Goal: Task Accomplishment & Management: Manage account settings

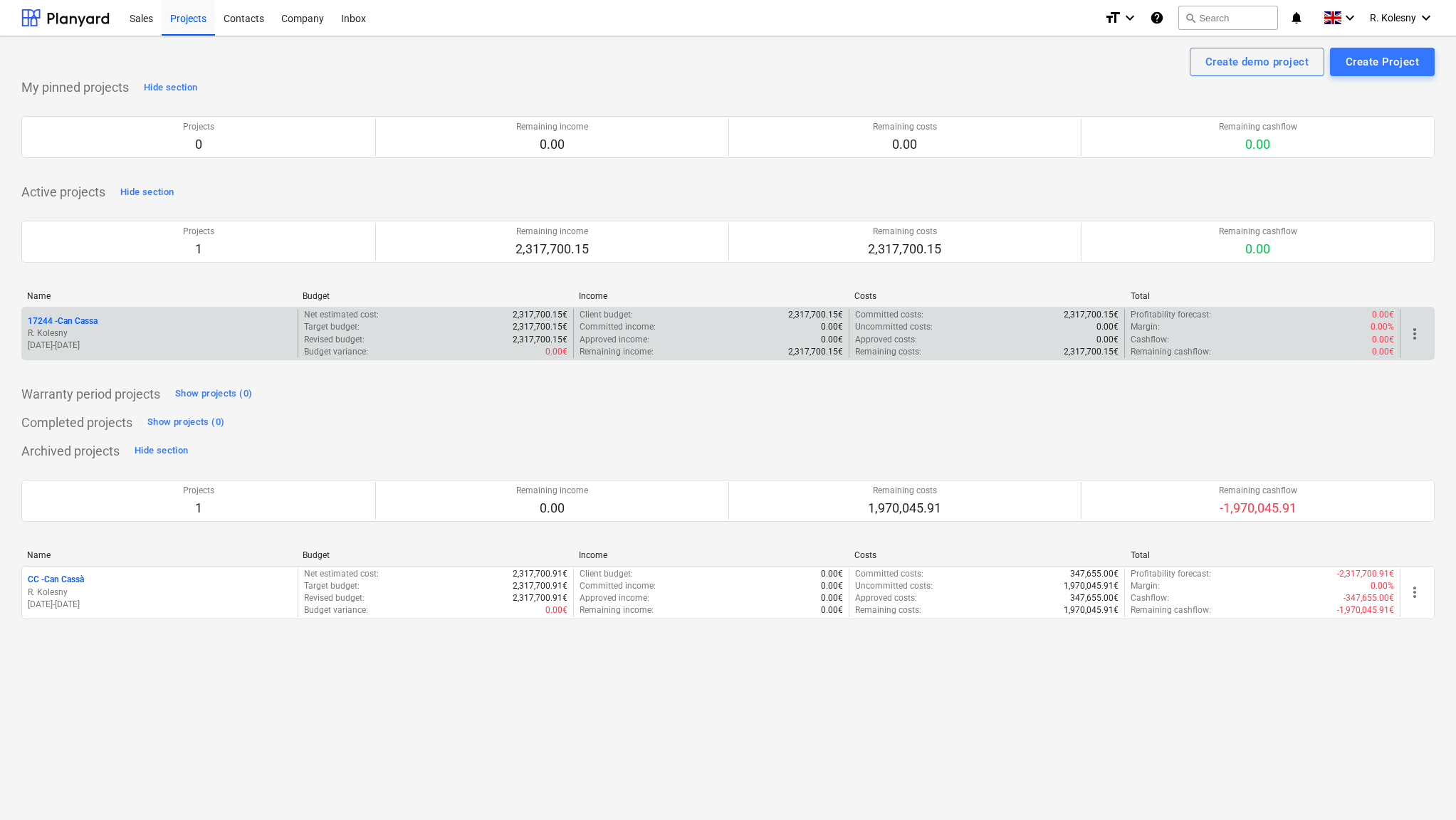
click at [78, 317] on p "17244 - Can Cassa" at bounding box center [62, 321] width 70 height 12
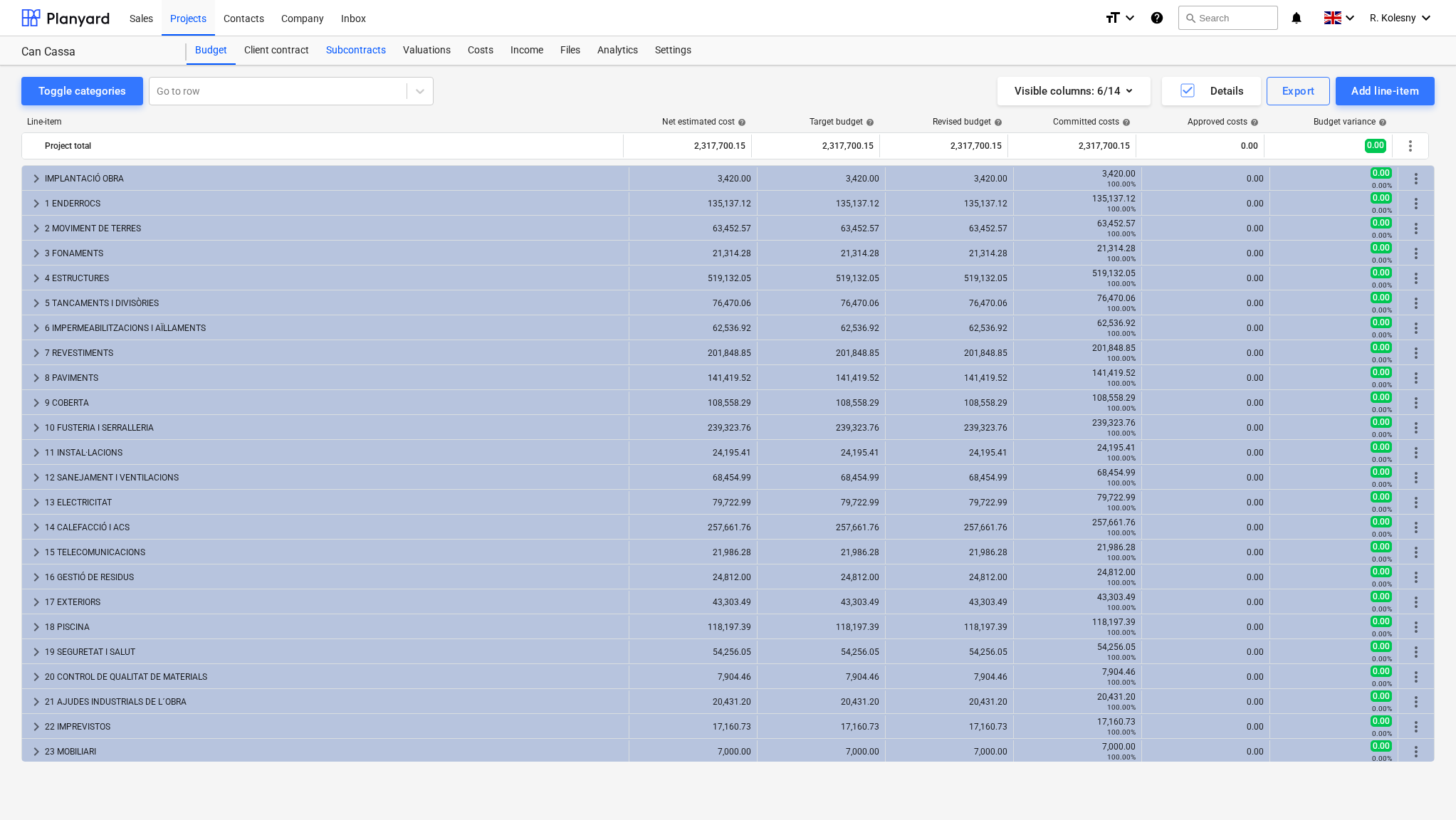
click at [342, 51] on div "Subcontracts" at bounding box center [356, 51] width 77 height 29
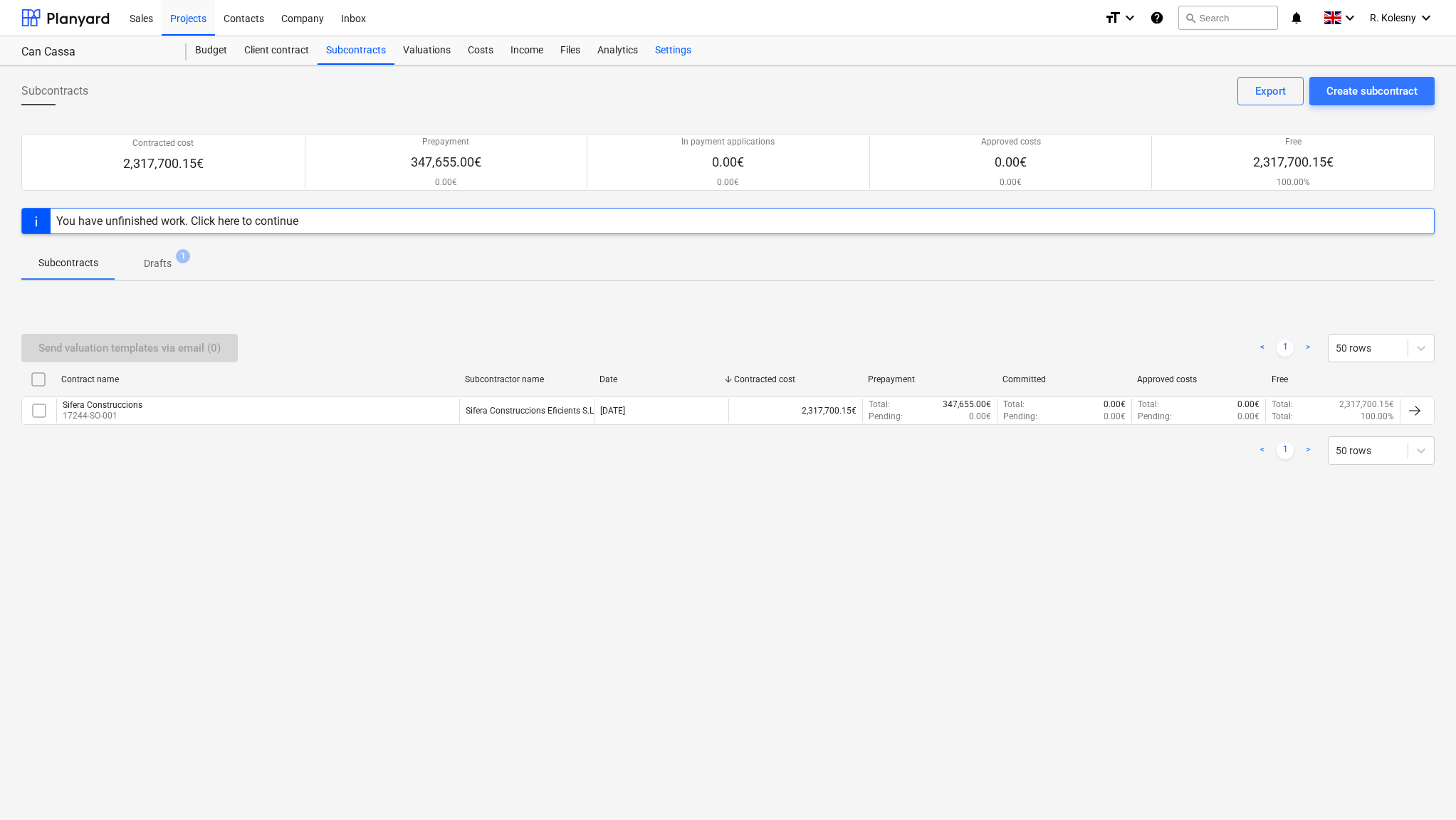
click at [668, 52] on div "Settings" at bounding box center [673, 51] width 53 height 29
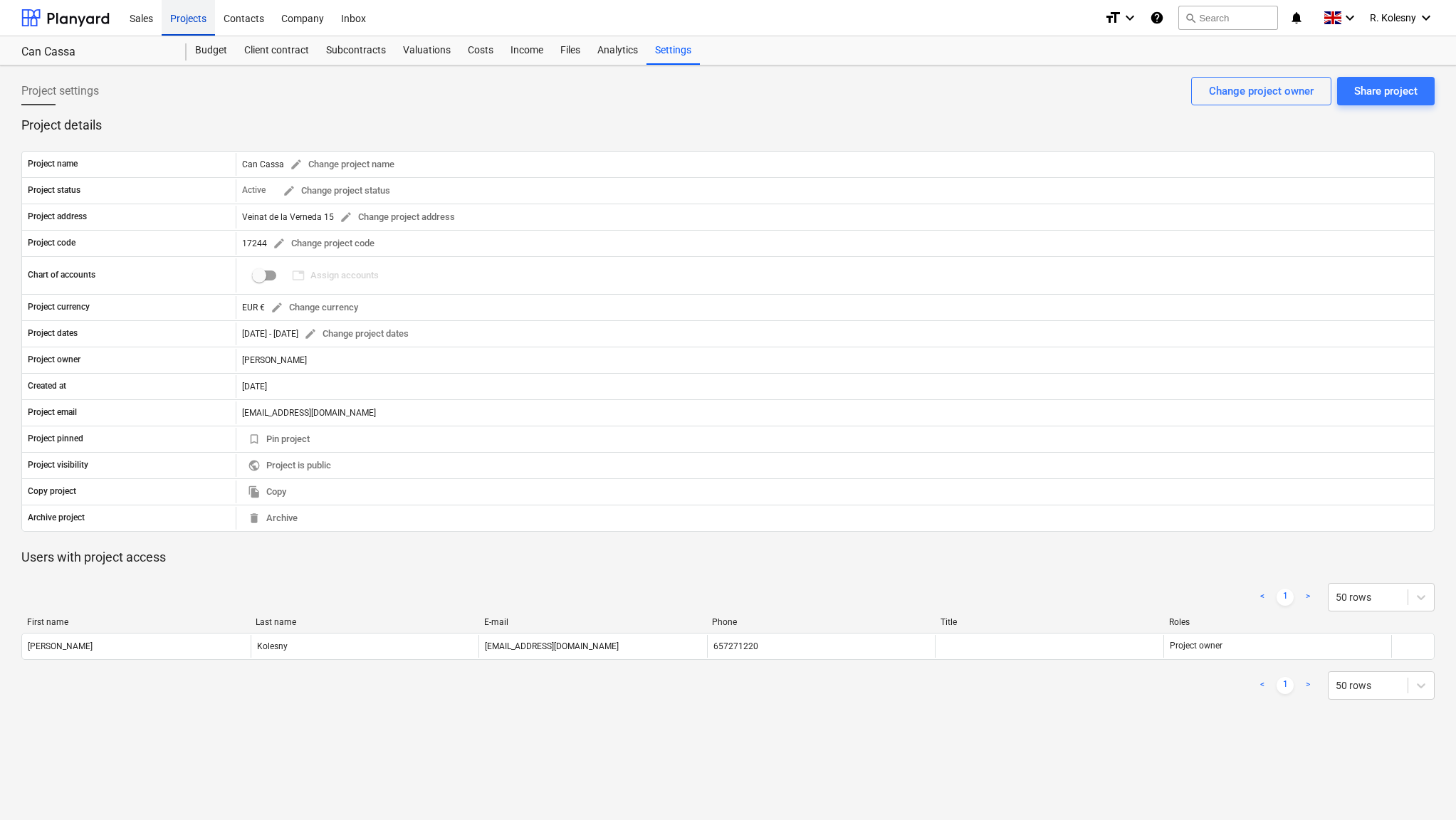
click at [196, 22] on div "Projects" at bounding box center [188, 17] width 53 height 37
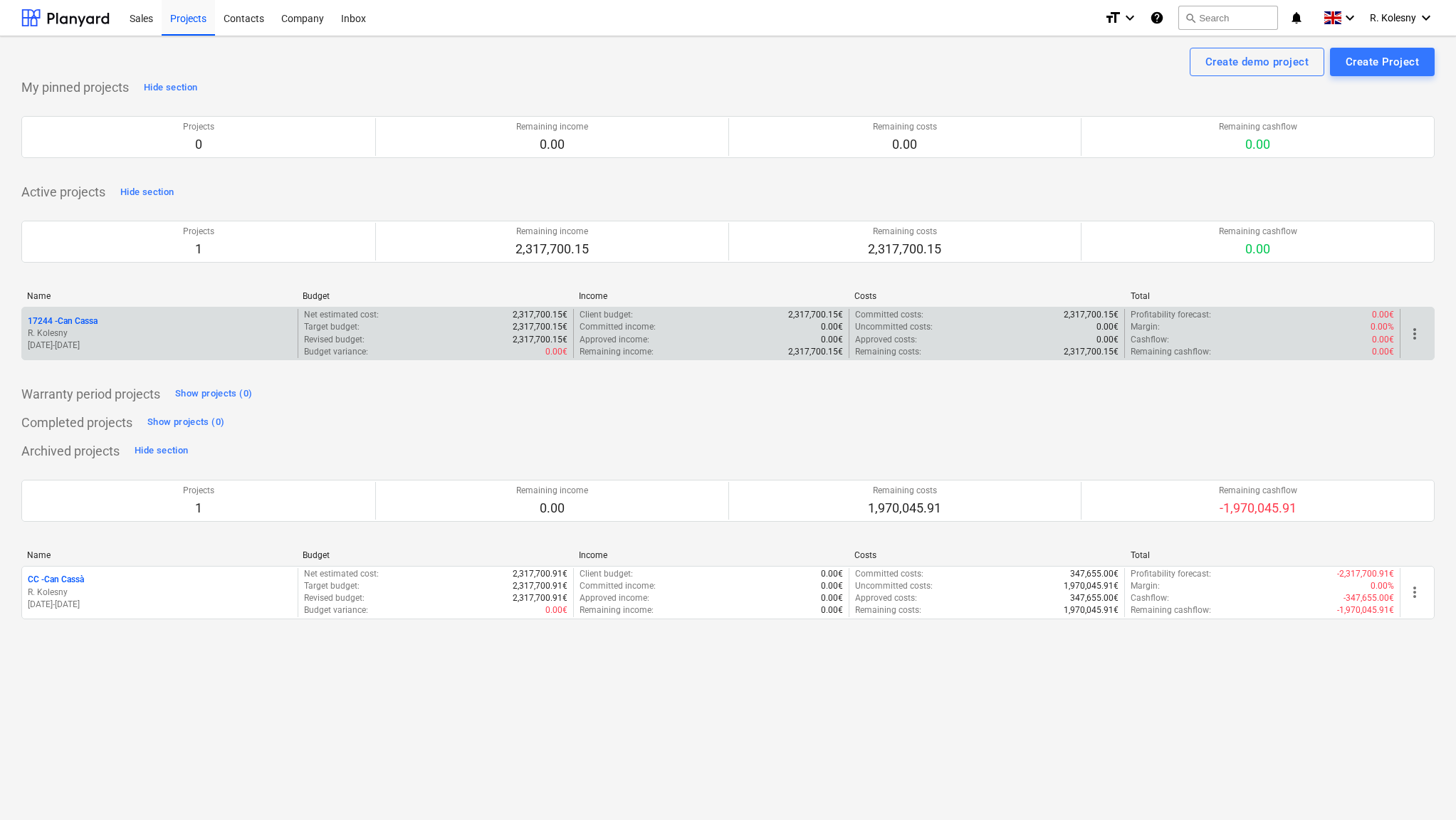
click at [88, 315] on p "17244 - Can Cassa" at bounding box center [62, 321] width 70 height 12
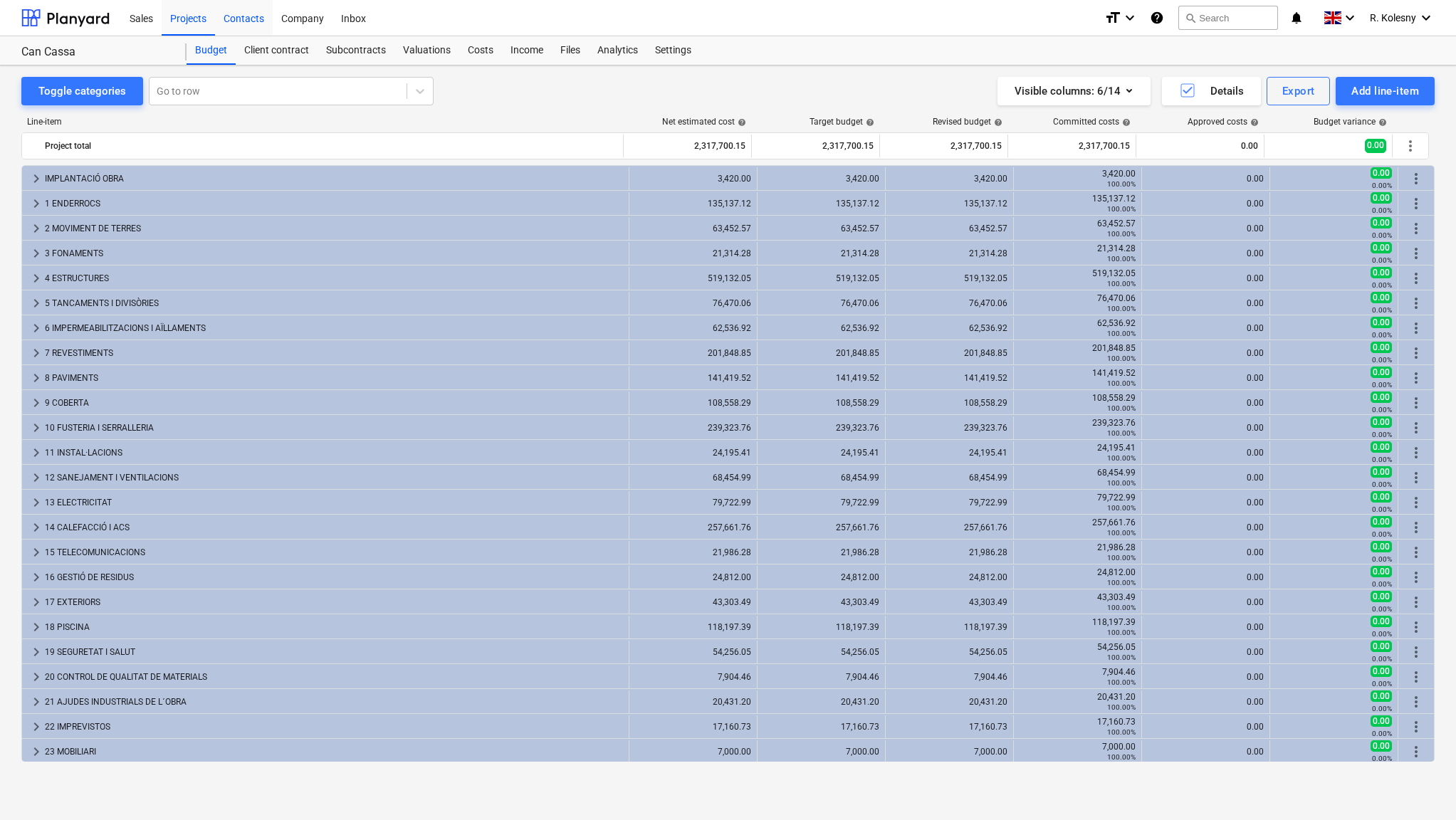
click at [250, 19] on div "Contacts" at bounding box center [244, 17] width 57 height 37
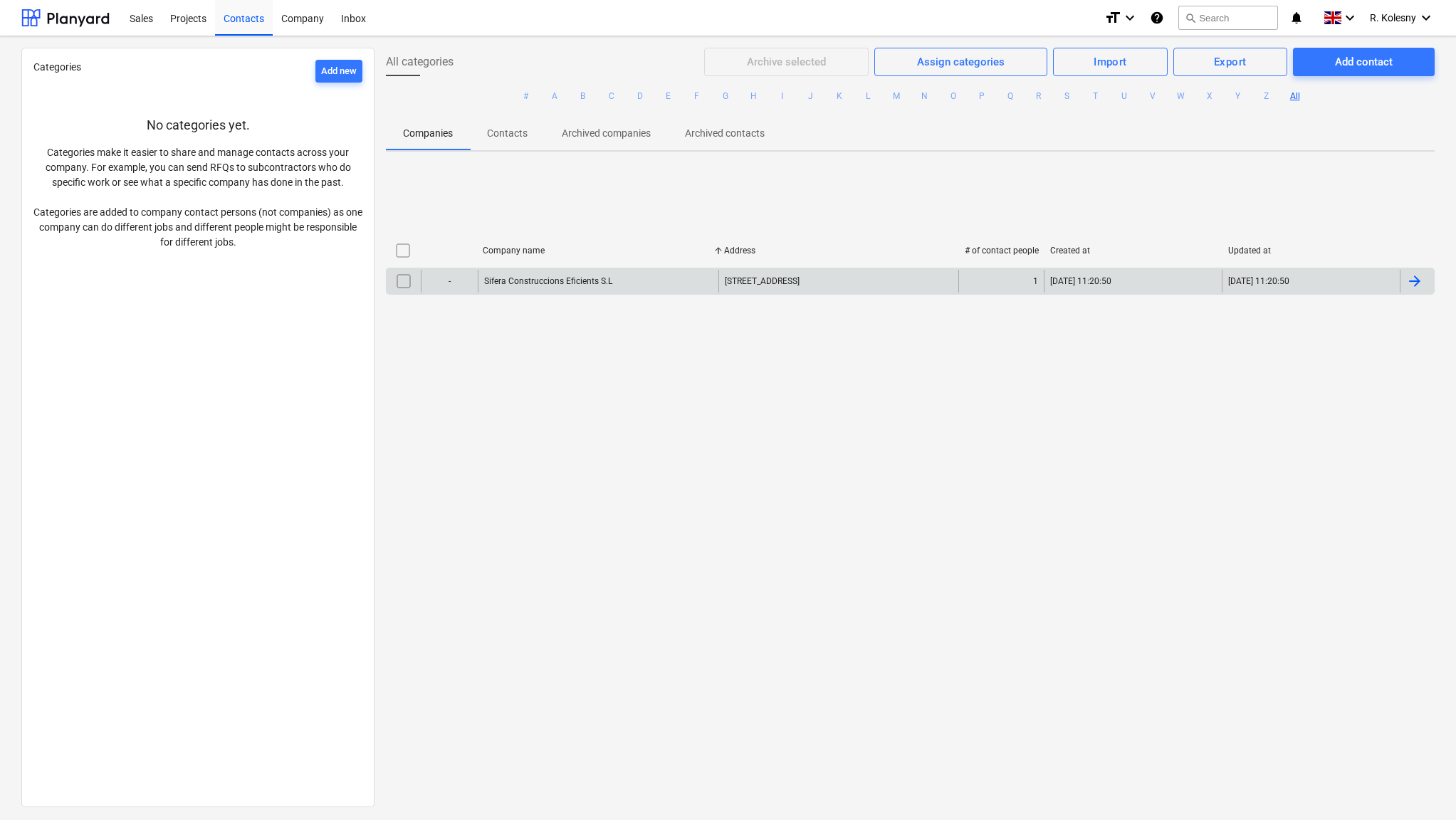
click at [518, 275] on div "Sifera Construccions Eficients S.L" at bounding box center [597, 281] width 240 height 23
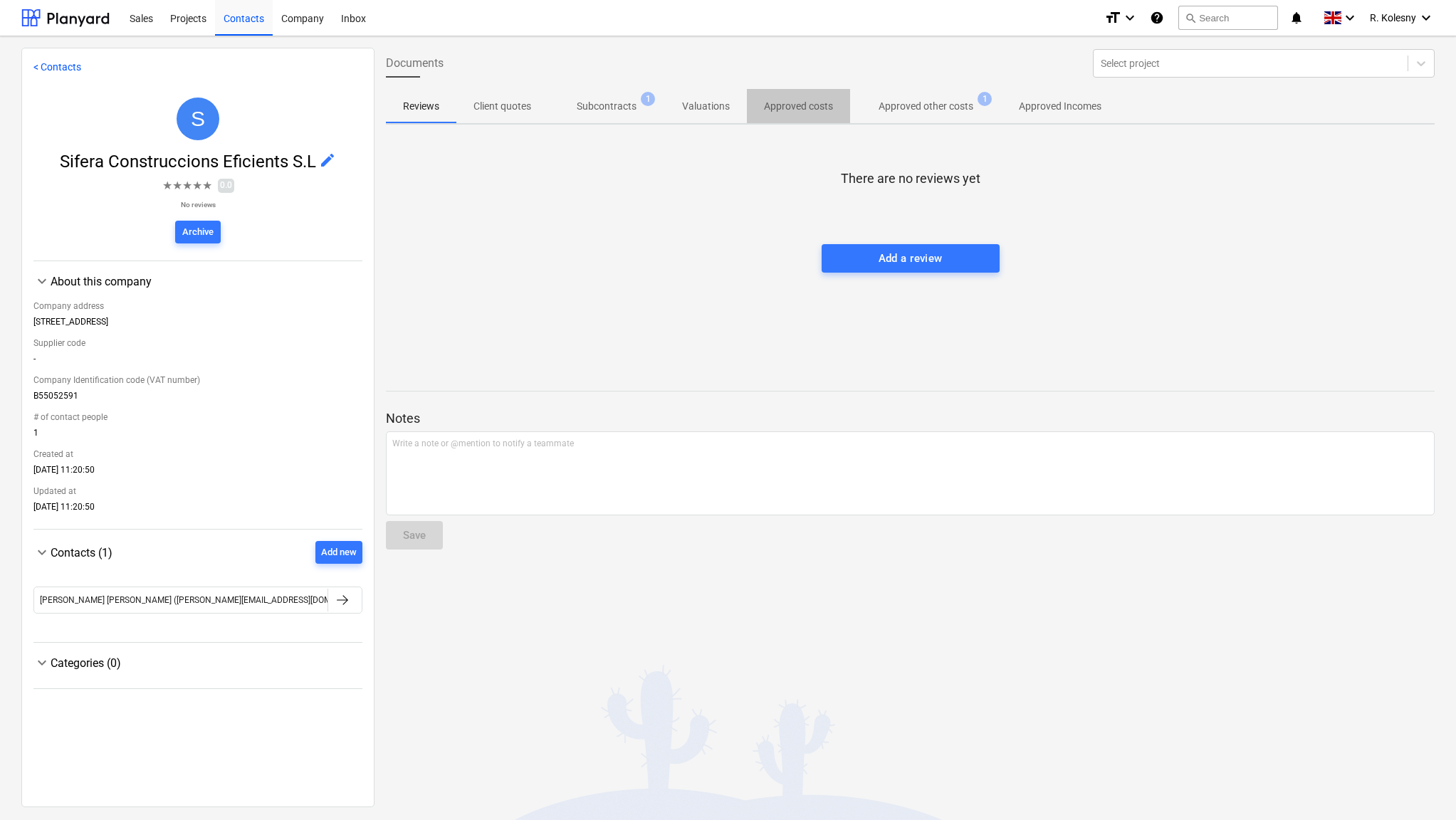
click at [799, 108] on p "Approved costs" at bounding box center [799, 106] width 69 height 15
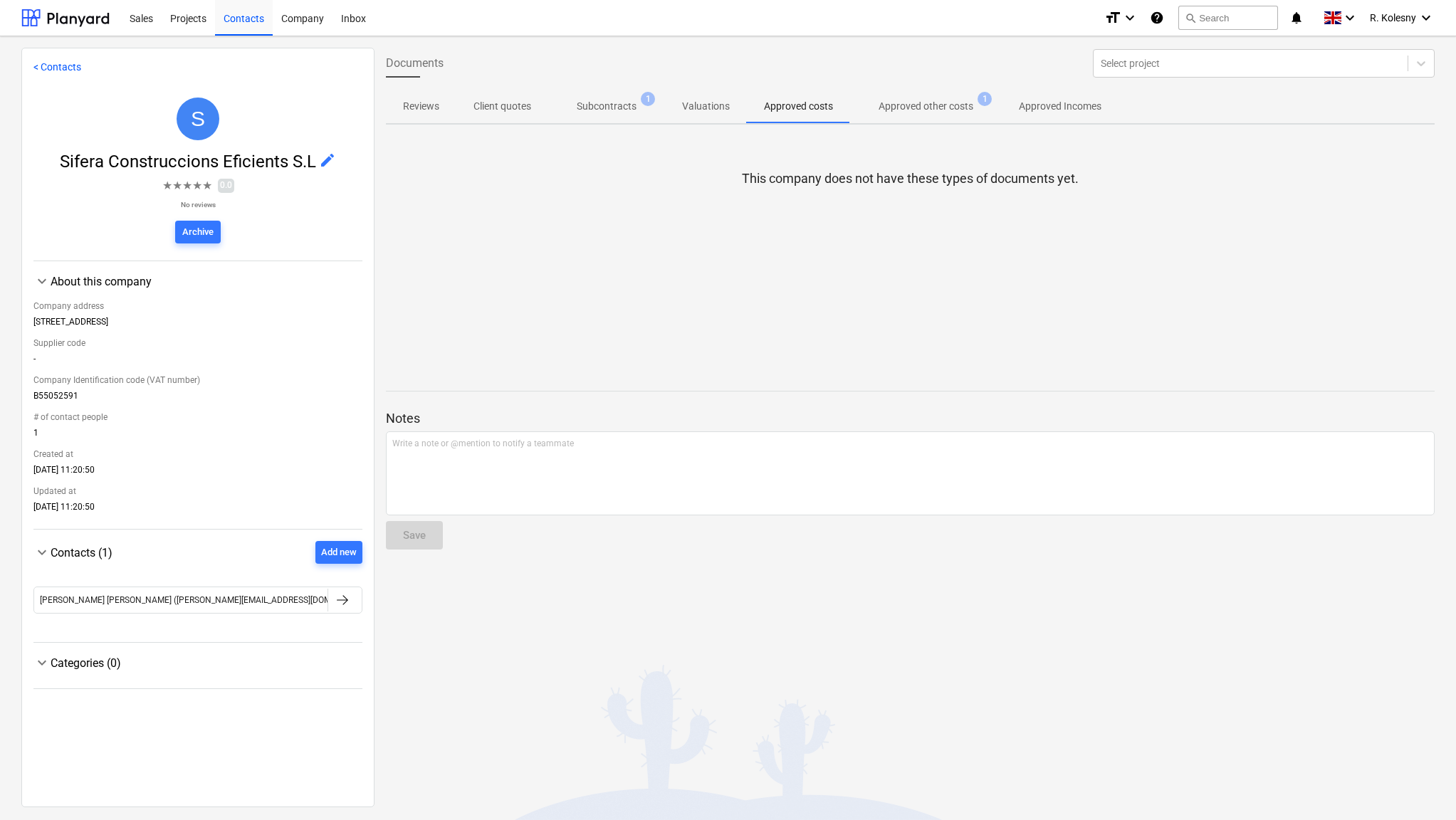
click at [528, 105] on p "Client quotes" at bounding box center [502, 106] width 57 height 15
click at [146, 17] on div "Sales" at bounding box center [141, 17] width 41 height 37
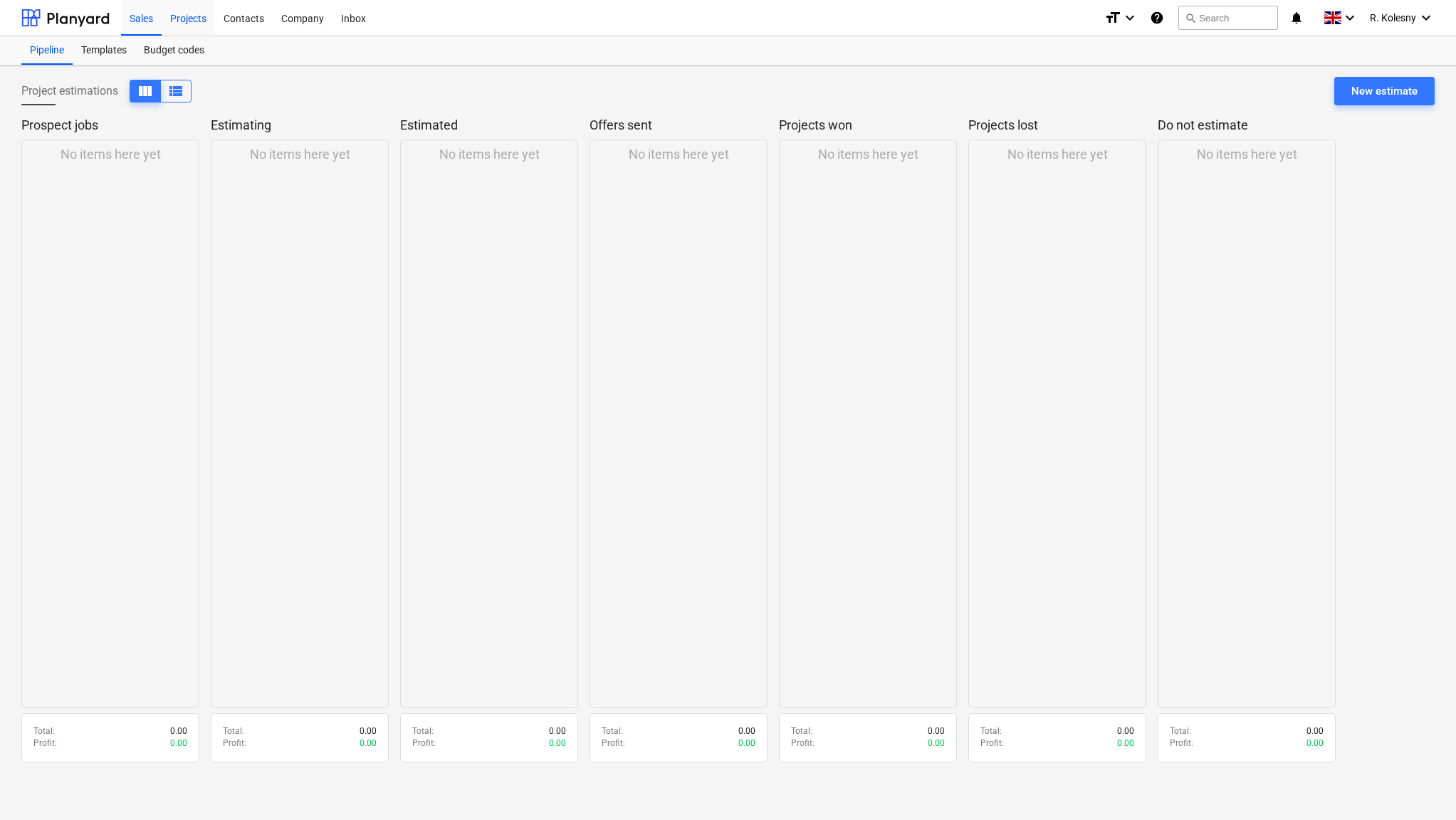
click at [194, 17] on div "Projects" at bounding box center [188, 17] width 53 height 37
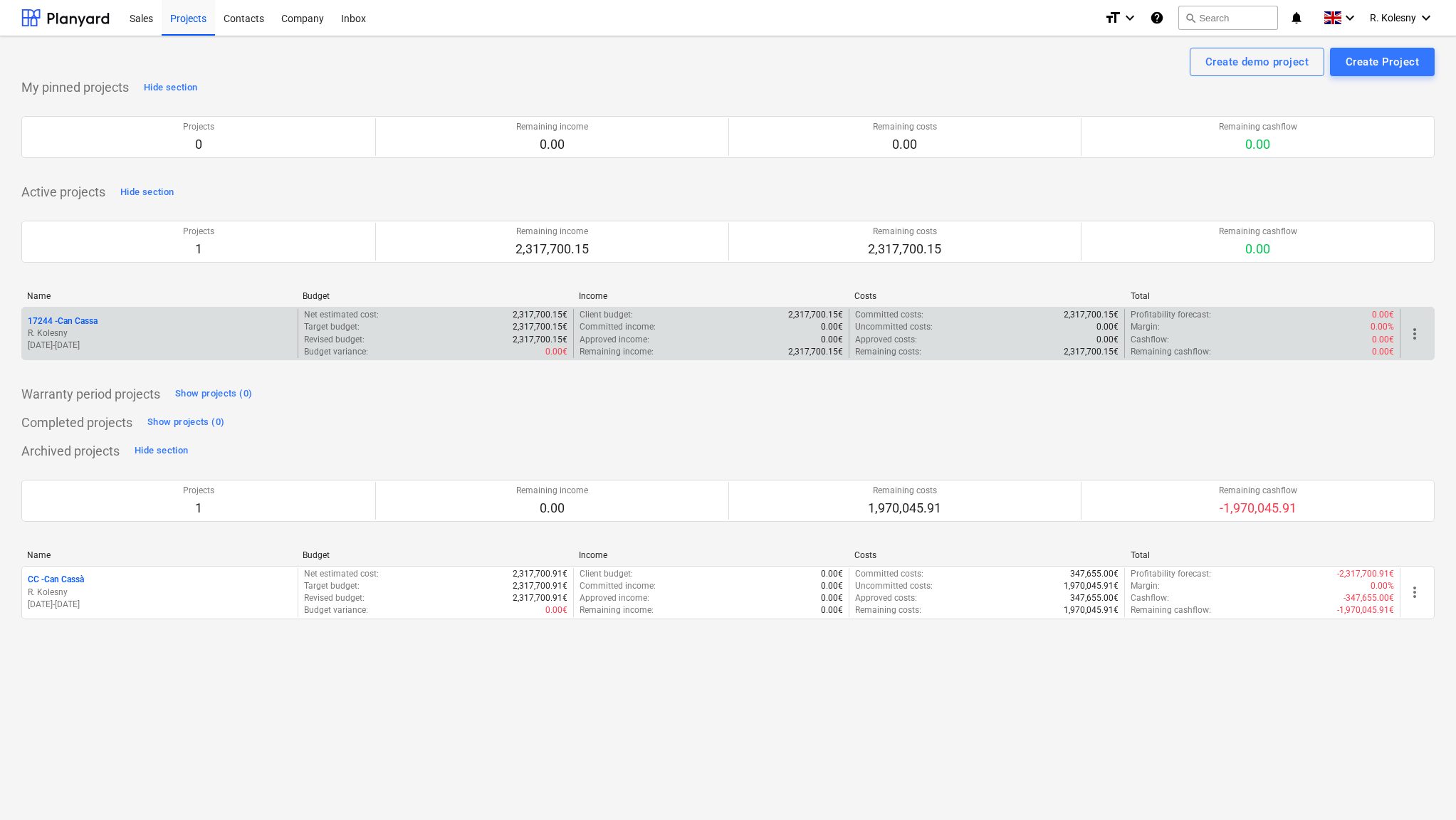
click at [77, 320] on p "17244 - Can Cassa" at bounding box center [62, 321] width 70 height 12
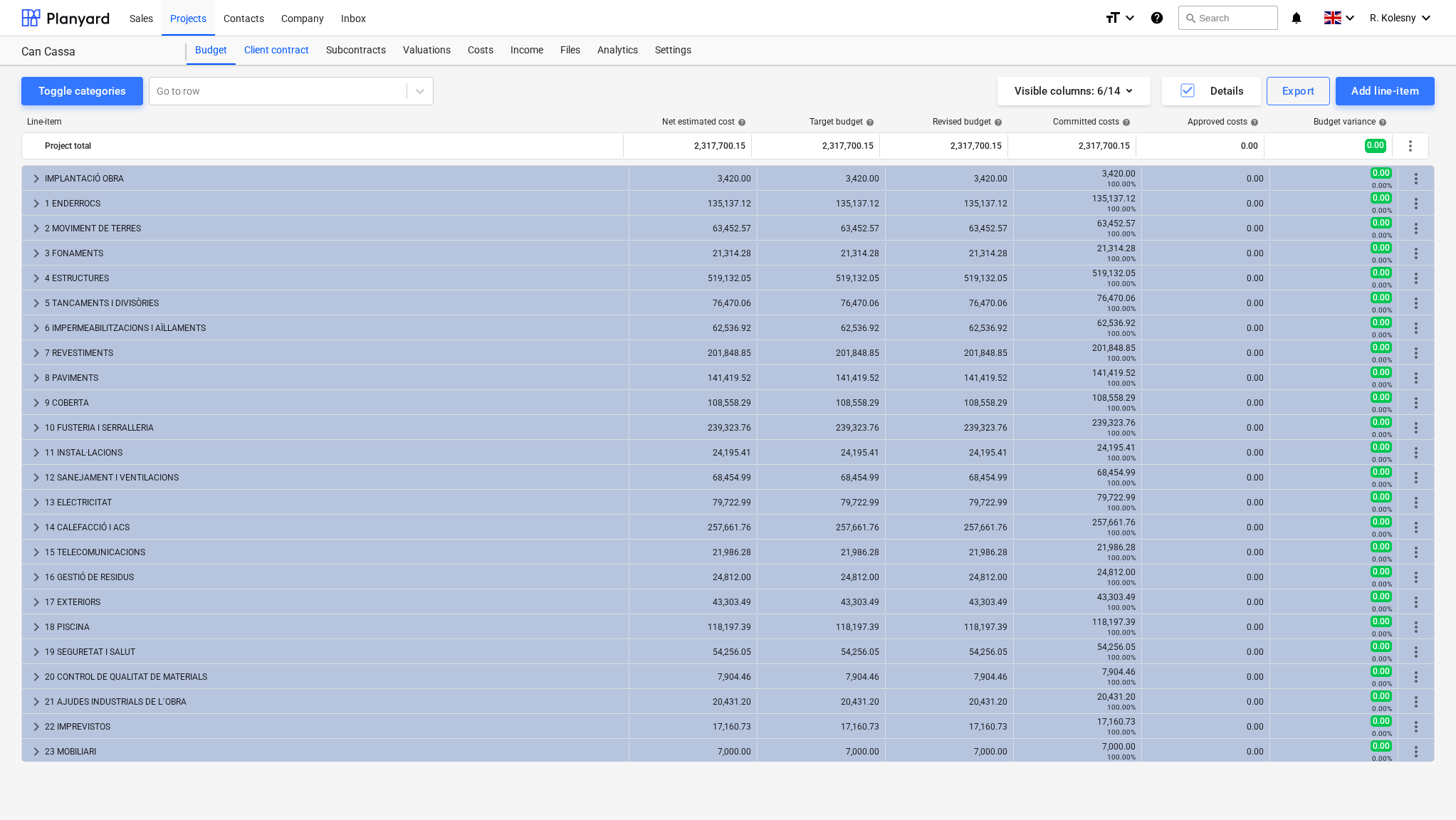
click at [288, 52] on div "Client contract" at bounding box center [277, 51] width 82 height 29
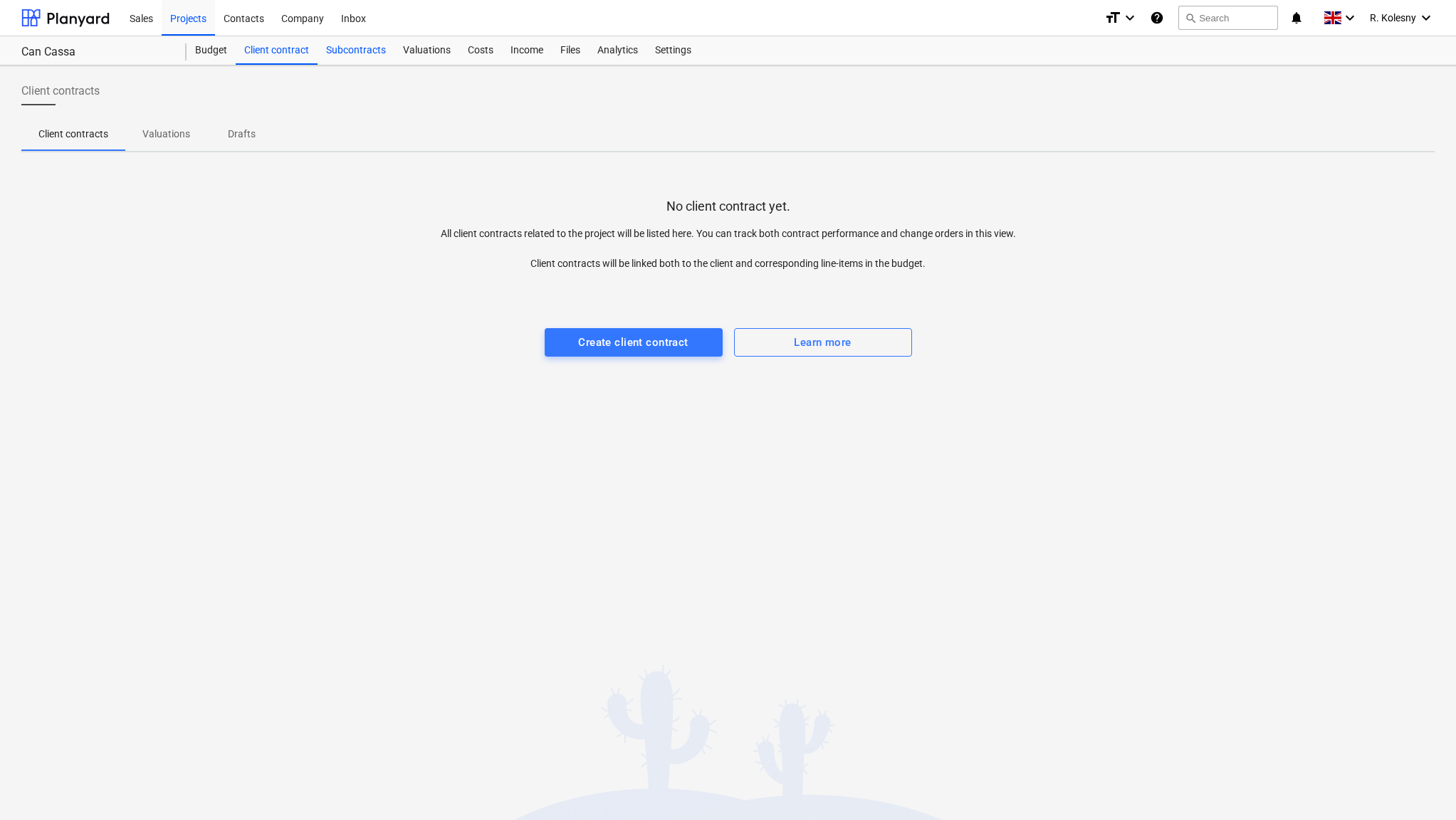
click at [348, 48] on div "Subcontracts" at bounding box center [356, 51] width 77 height 29
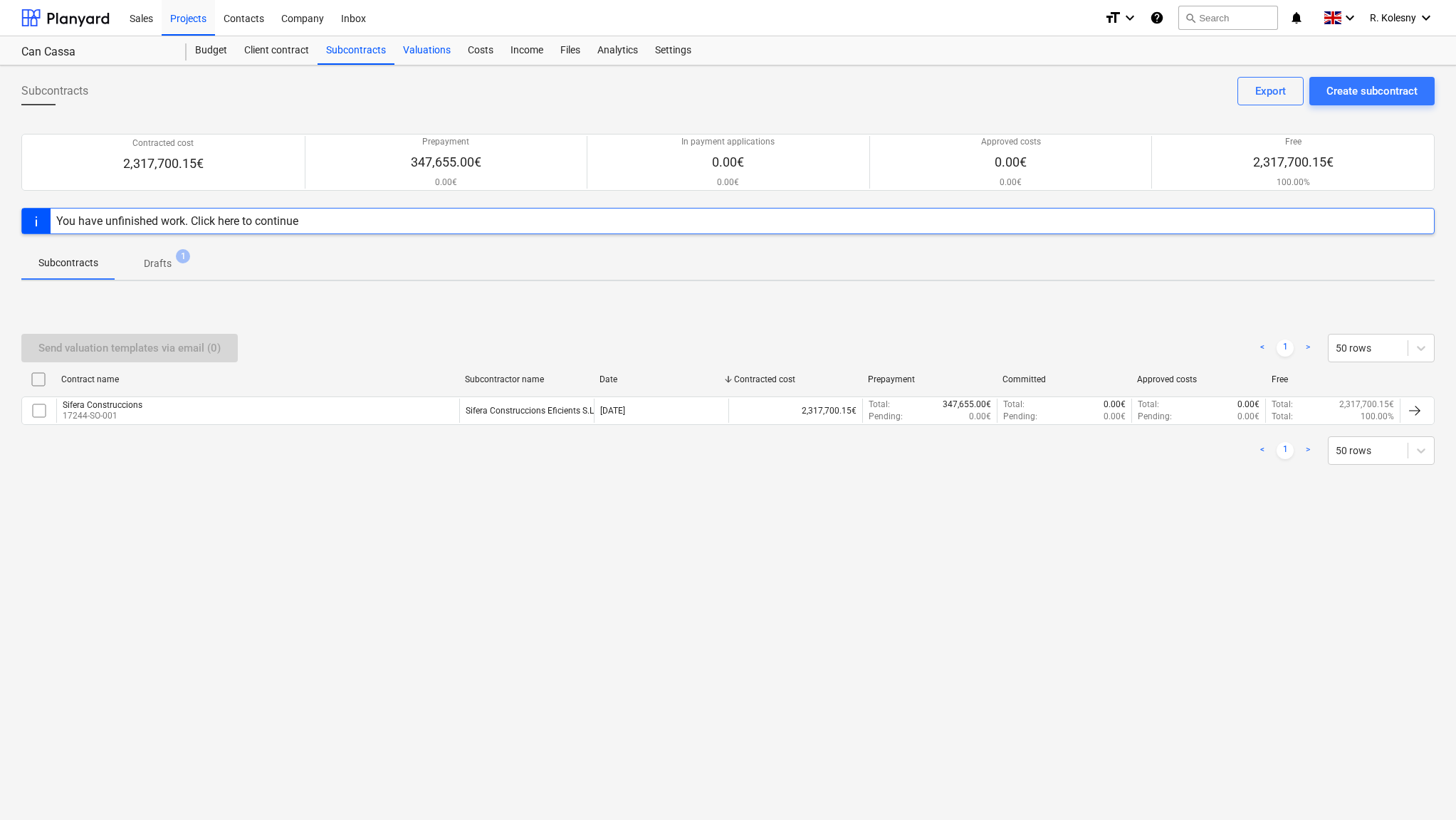
click at [431, 50] on div "Valuations" at bounding box center [427, 51] width 65 height 29
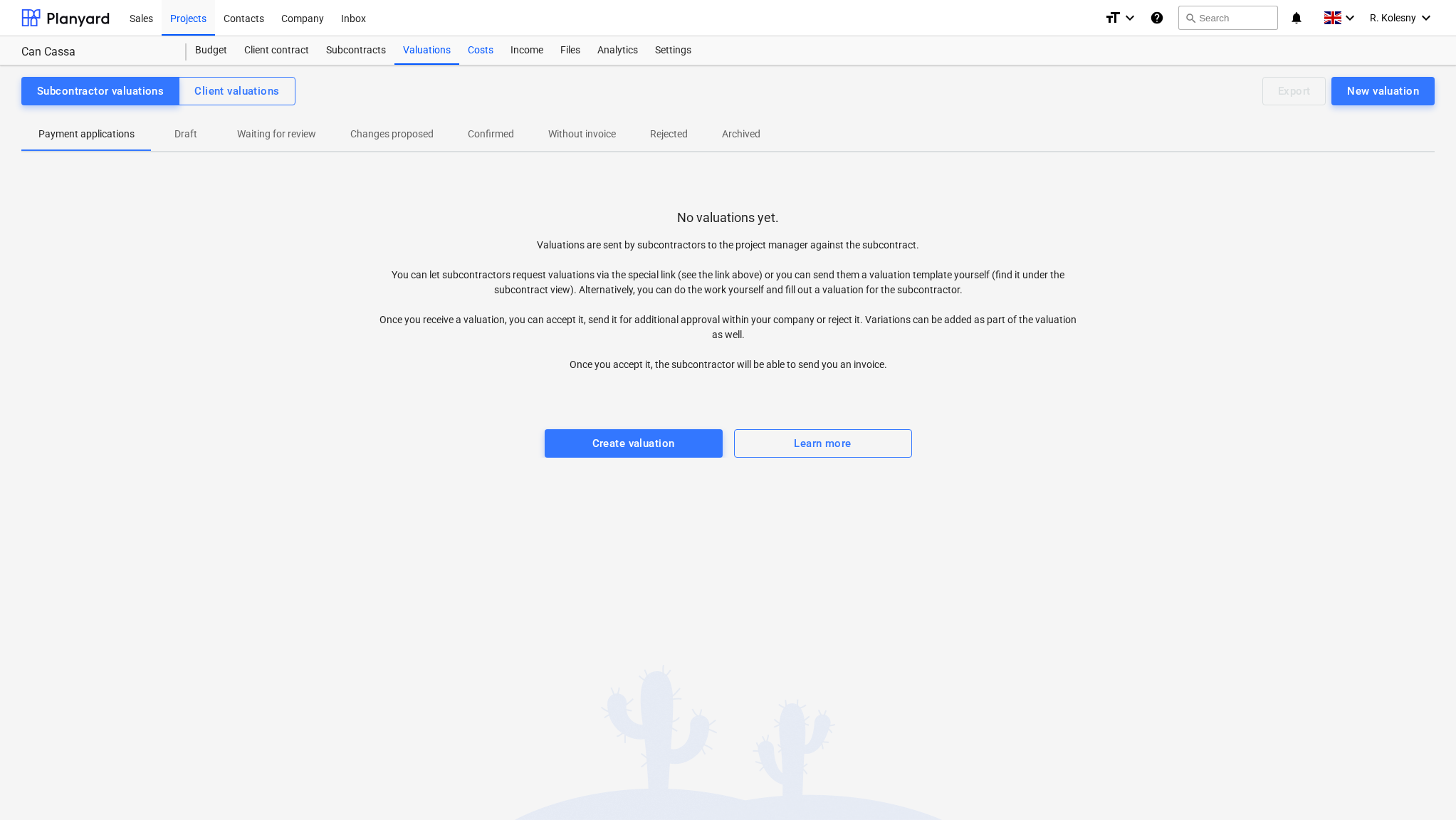
click at [477, 51] on div "Costs" at bounding box center [481, 51] width 43 height 29
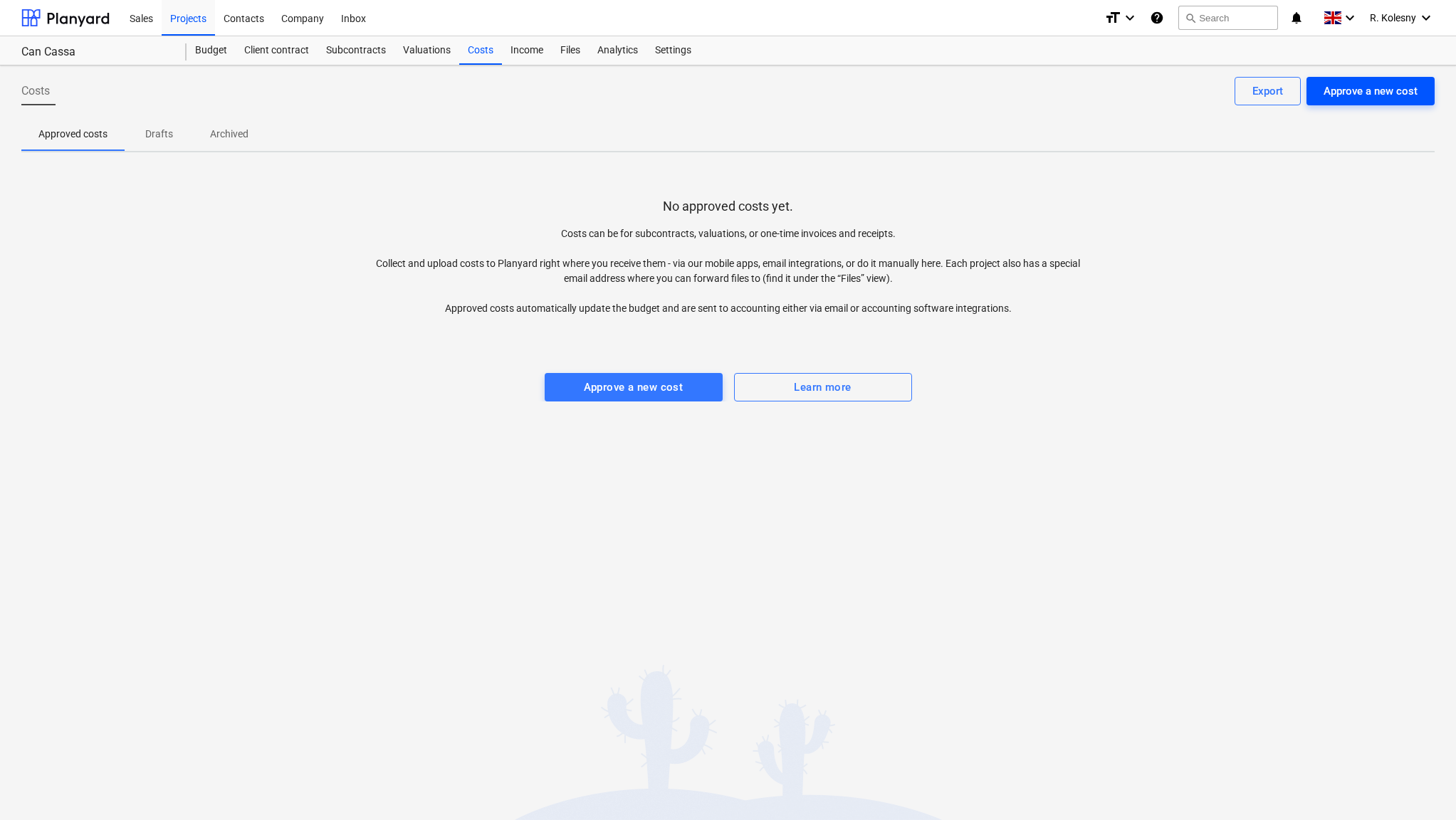
click at [1382, 86] on div "Approve a new cost" at bounding box center [1370, 91] width 94 height 19
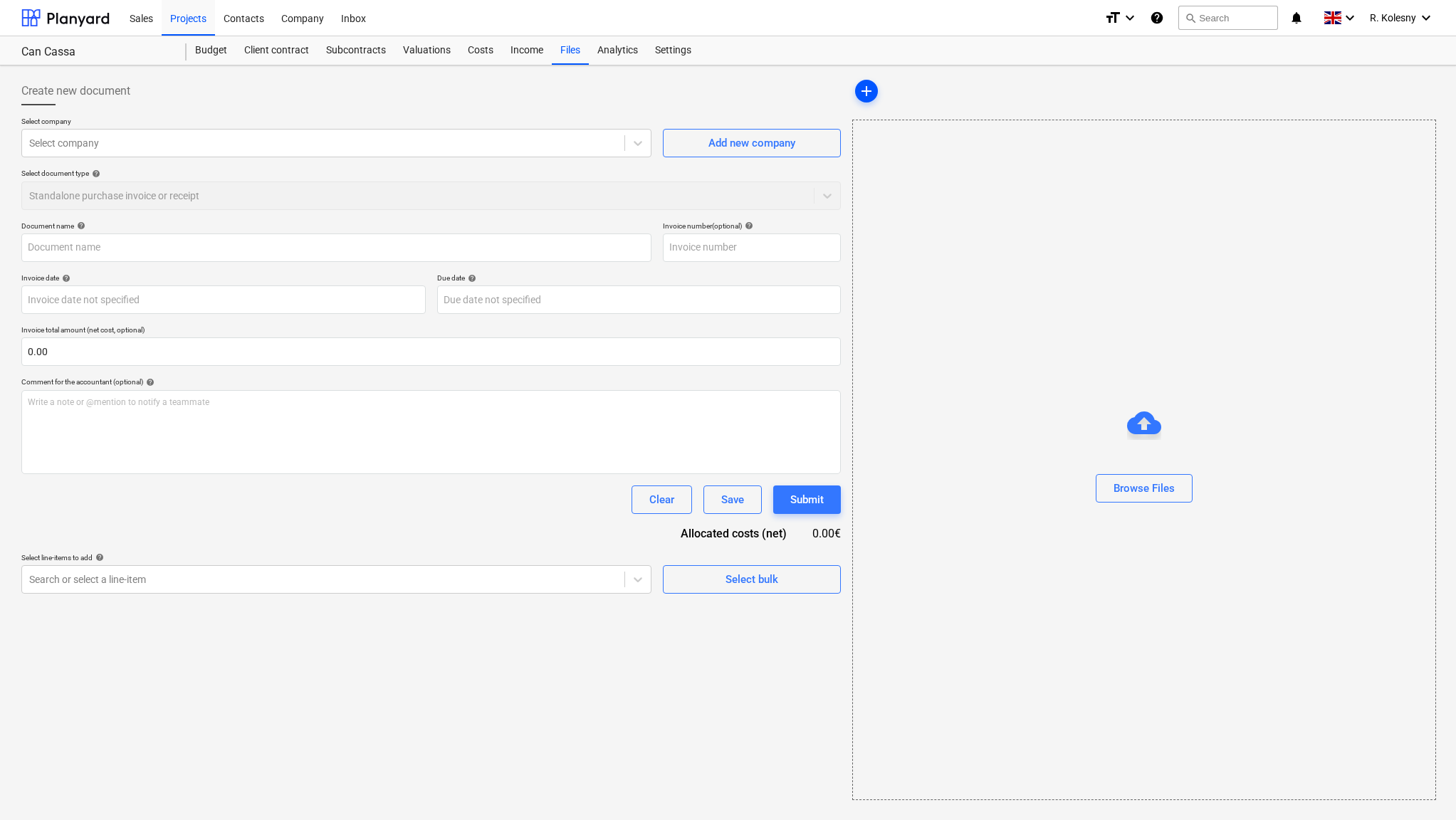
click at [867, 88] on span "add" at bounding box center [867, 91] width 17 height 17
click at [476, 49] on div "Costs" at bounding box center [481, 51] width 43 height 29
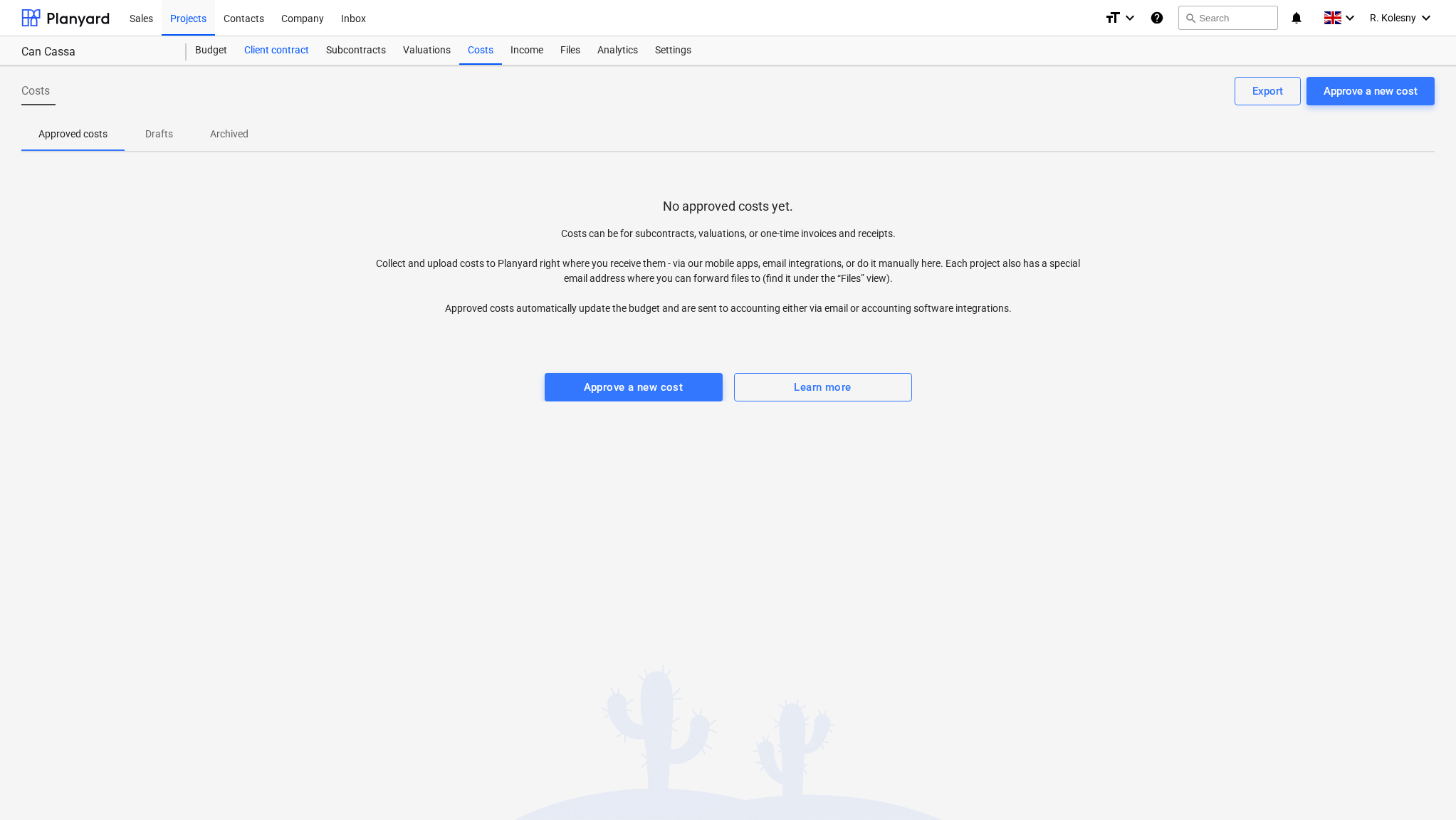
click at [286, 52] on div "Client contract" at bounding box center [277, 51] width 82 height 29
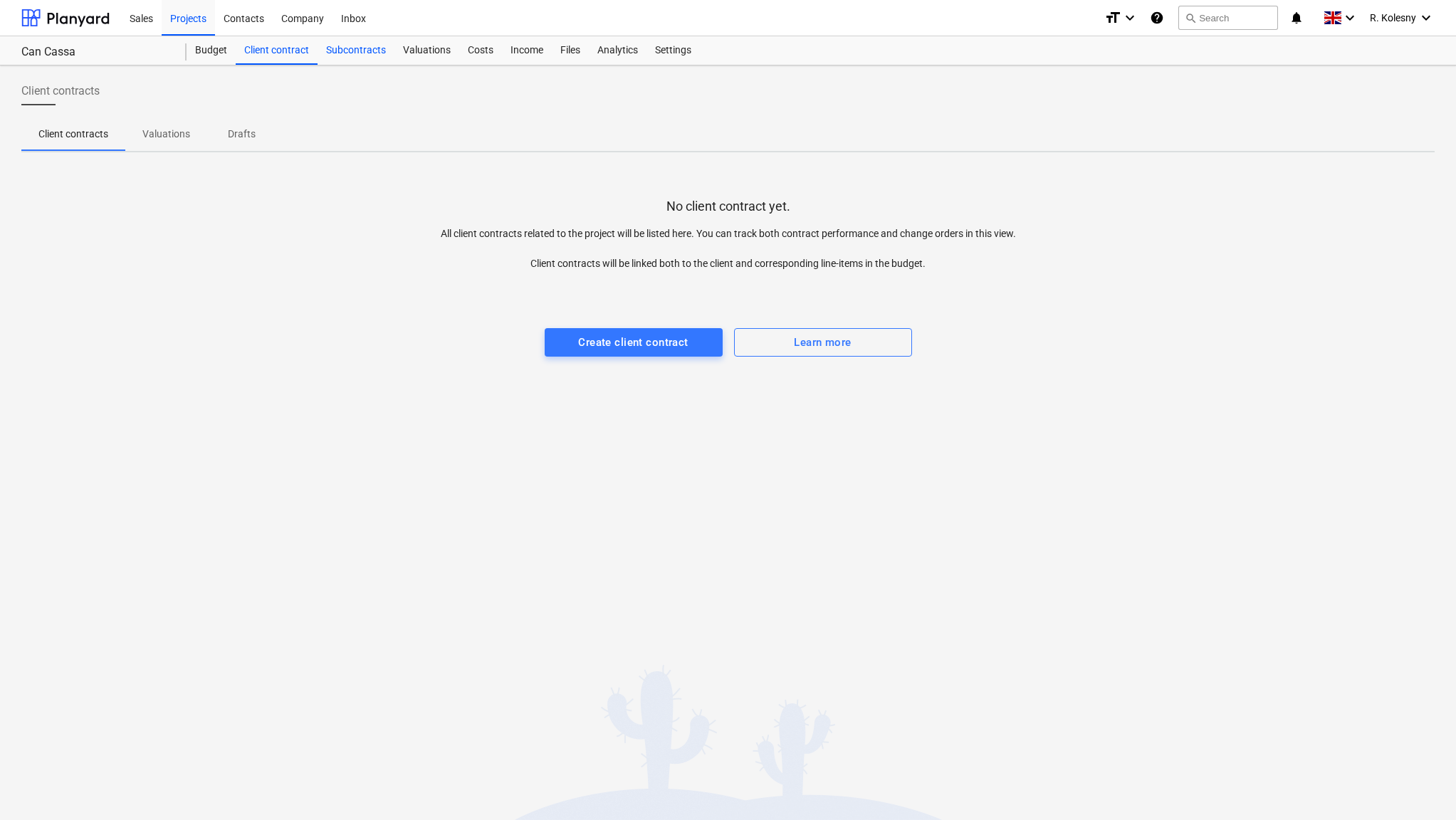
click at [351, 52] on div "Subcontracts" at bounding box center [356, 51] width 77 height 29
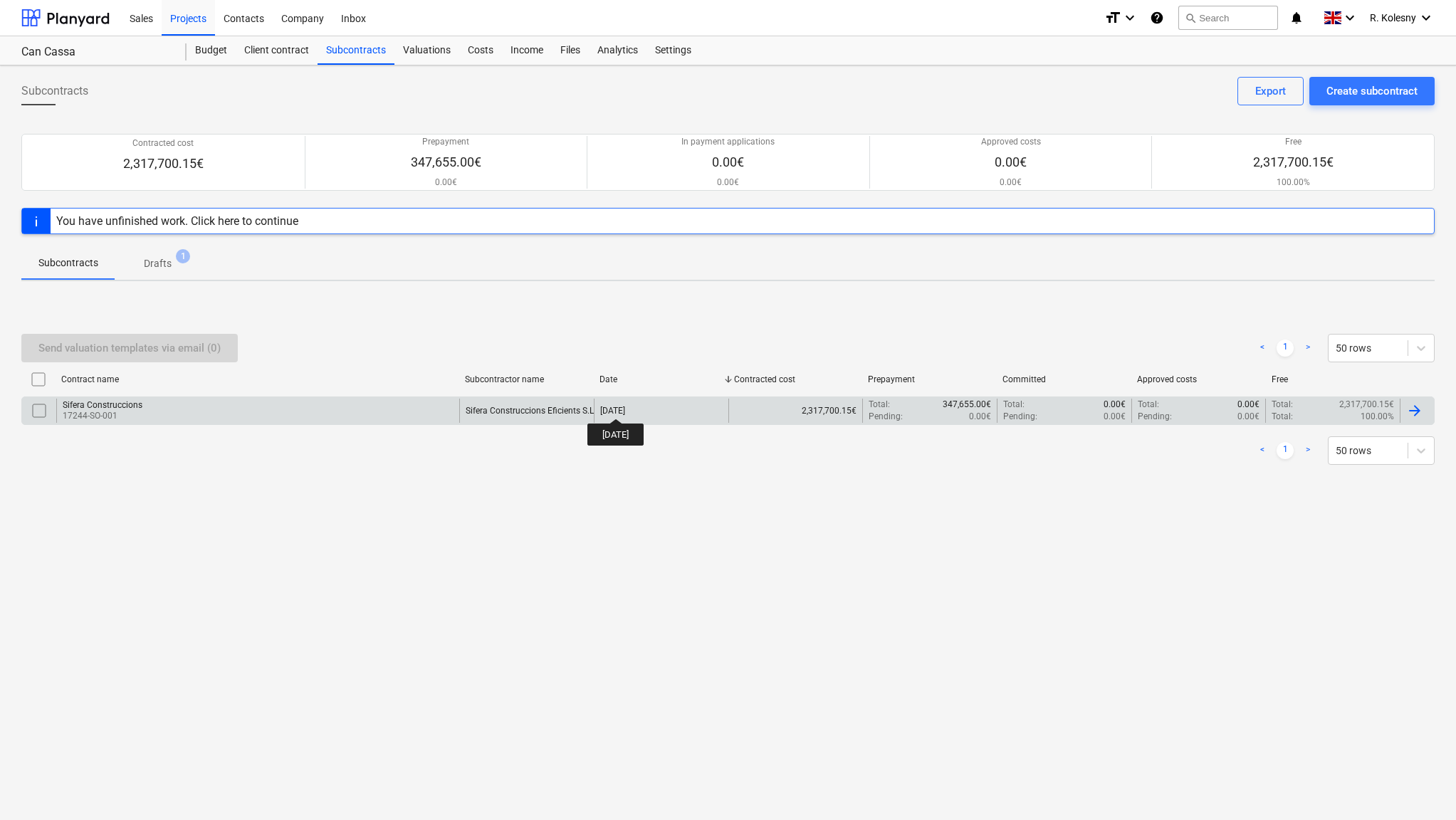
click at [625, 406] on div "[DATE]" at bounding box center [612, 411] width 25 height 10
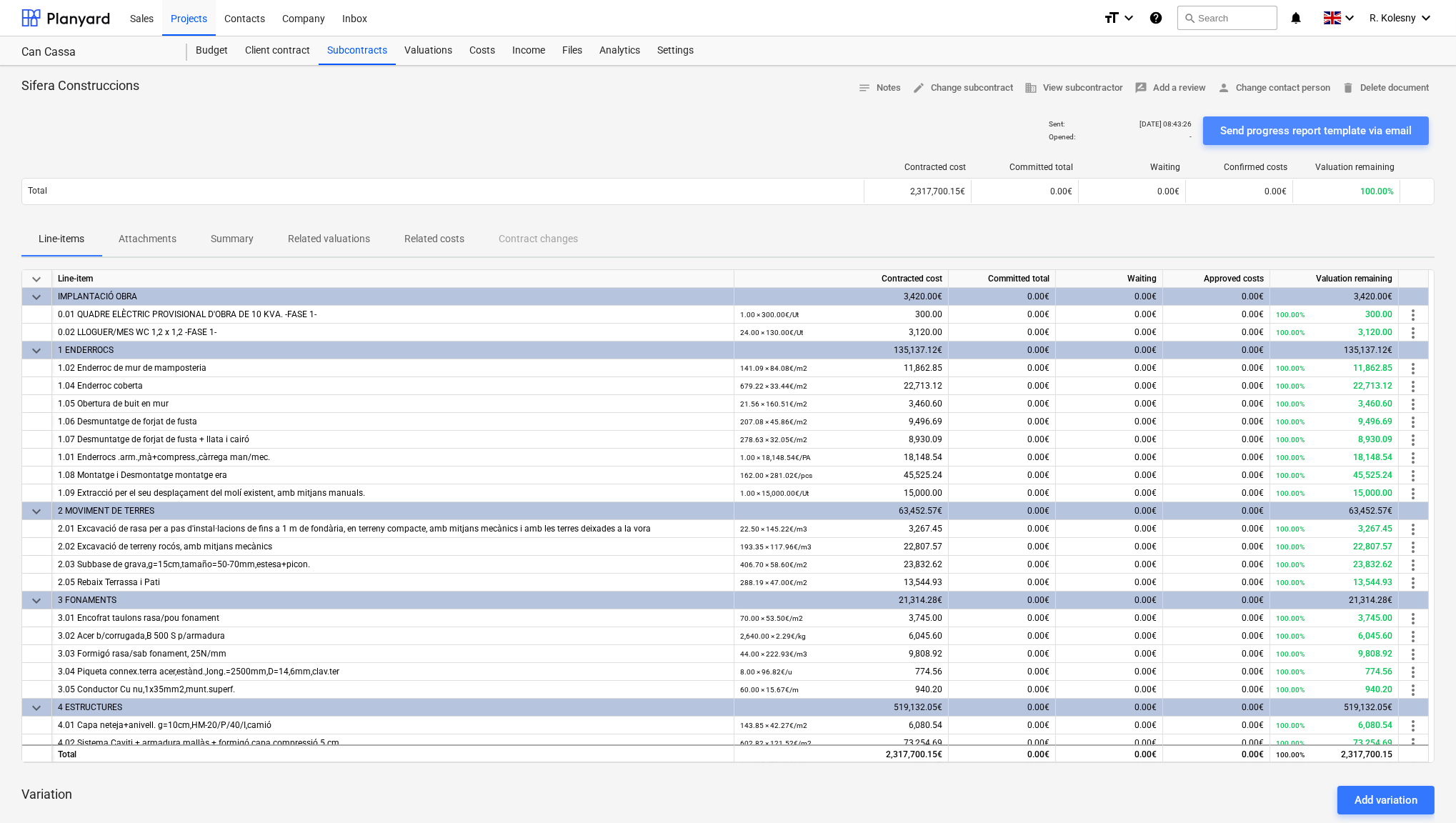
click at [1269, 129] on div "Send progress report template via email" at bounding box center [1316, 131] width 191 height 19
click at [1268, 85] on span "person Change contact person" at bounding box center [1273, 88] width 113 height 17
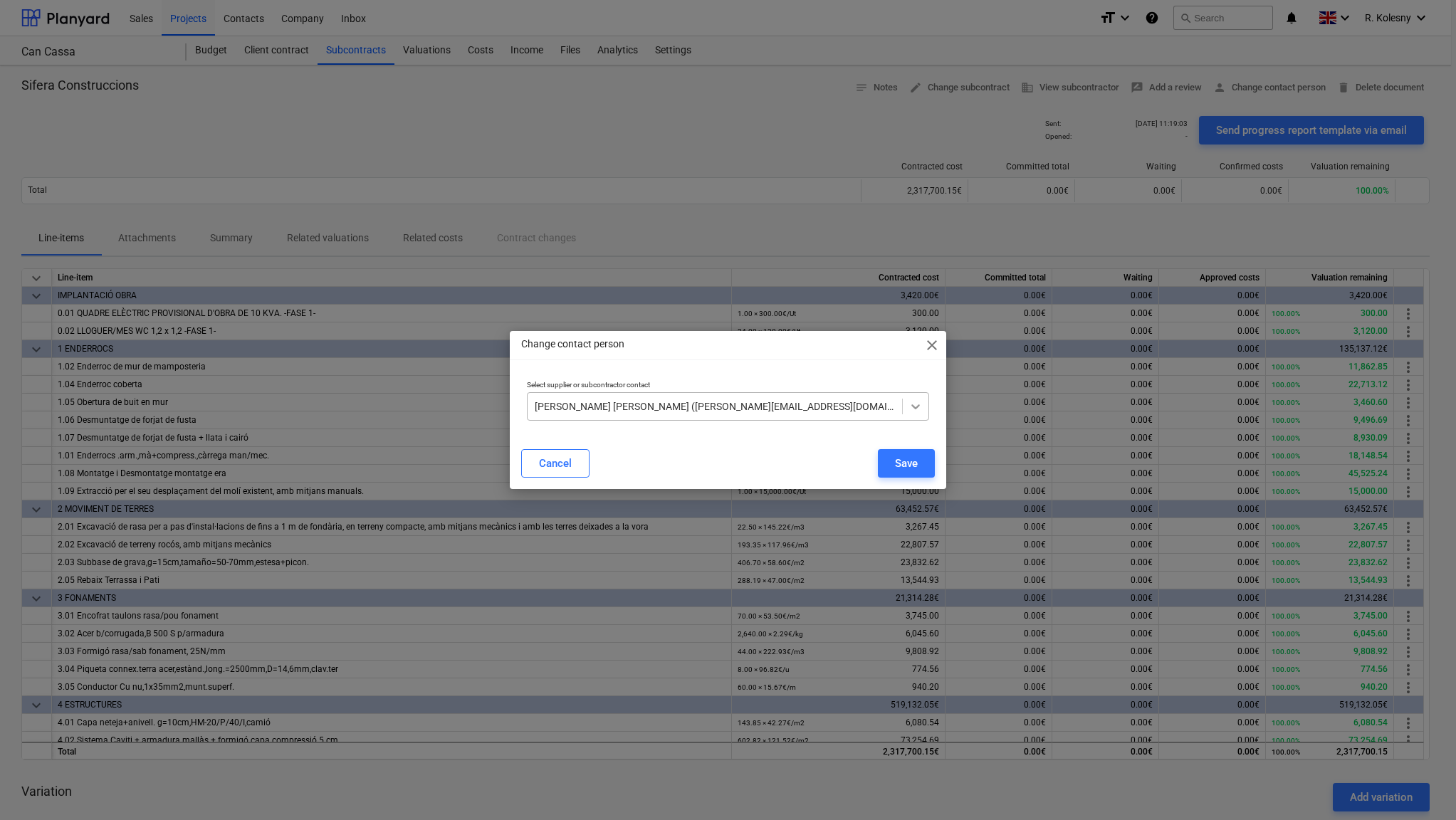
click at [908, 413] on icon at bounding box center [915, 406] width 14 height 14
click at [888, 380] on p "Select supplier or subcontractor contact" at bounding box center [728, 386] width 403 height 12
click at [933, 343] on span "close" at bounding box center [932, 345] width 17 height 17
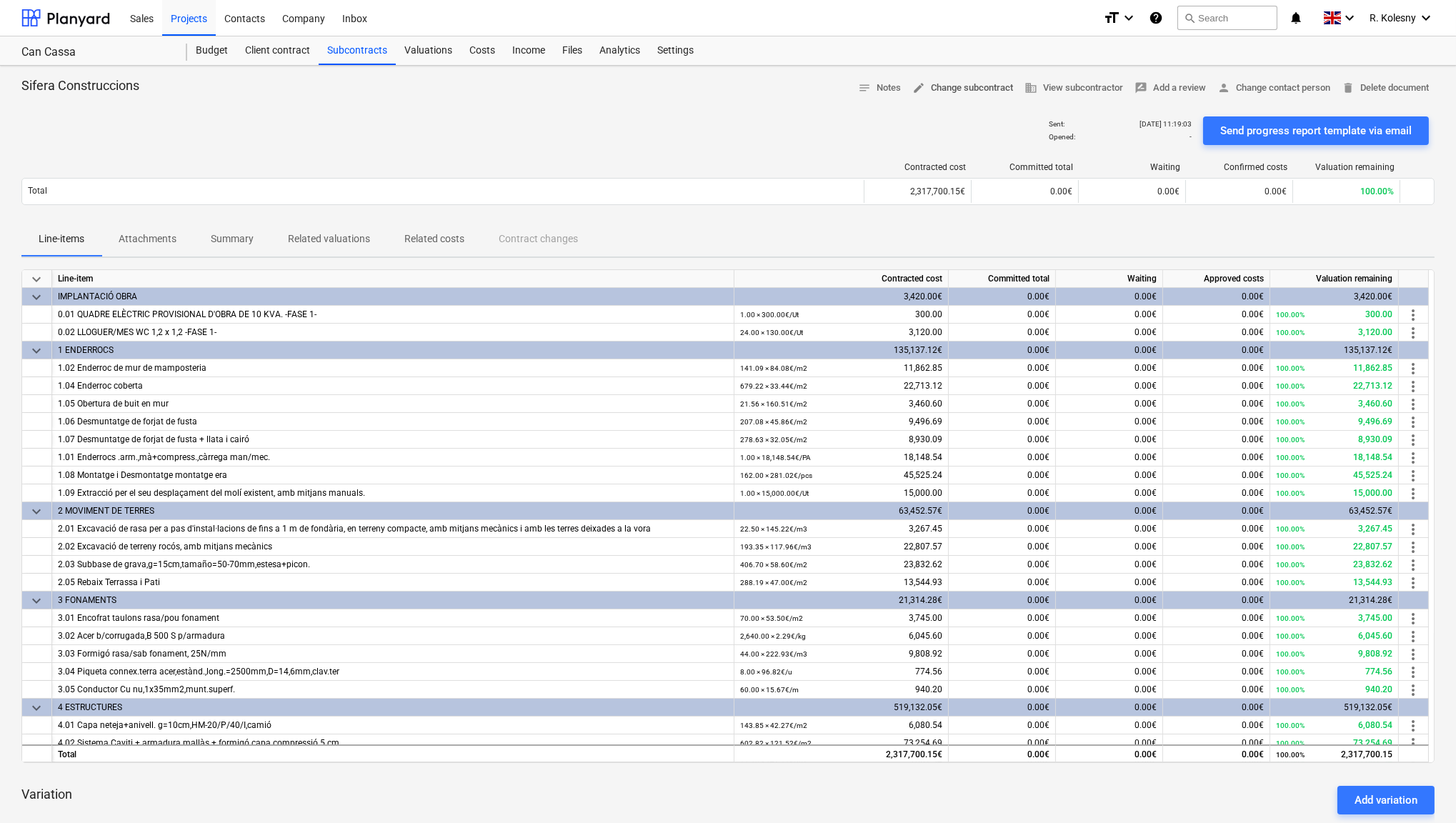
click at [972, 87] on span "edit Change subcontract" at bounding box center [963, 88] width 101 height 17
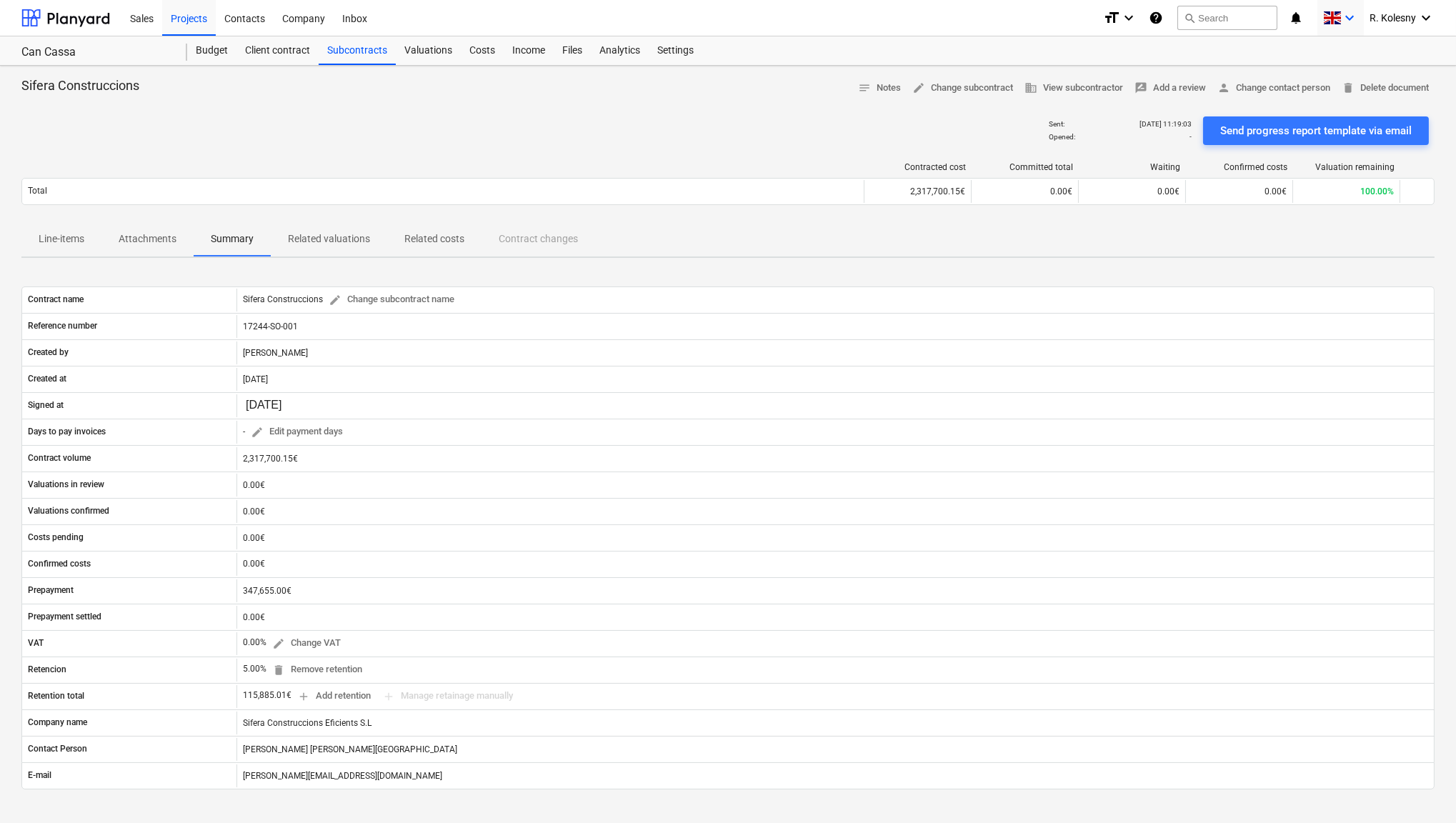
click at [1339, 15] on span at bounding box center [1332, 18] width 18 height 14
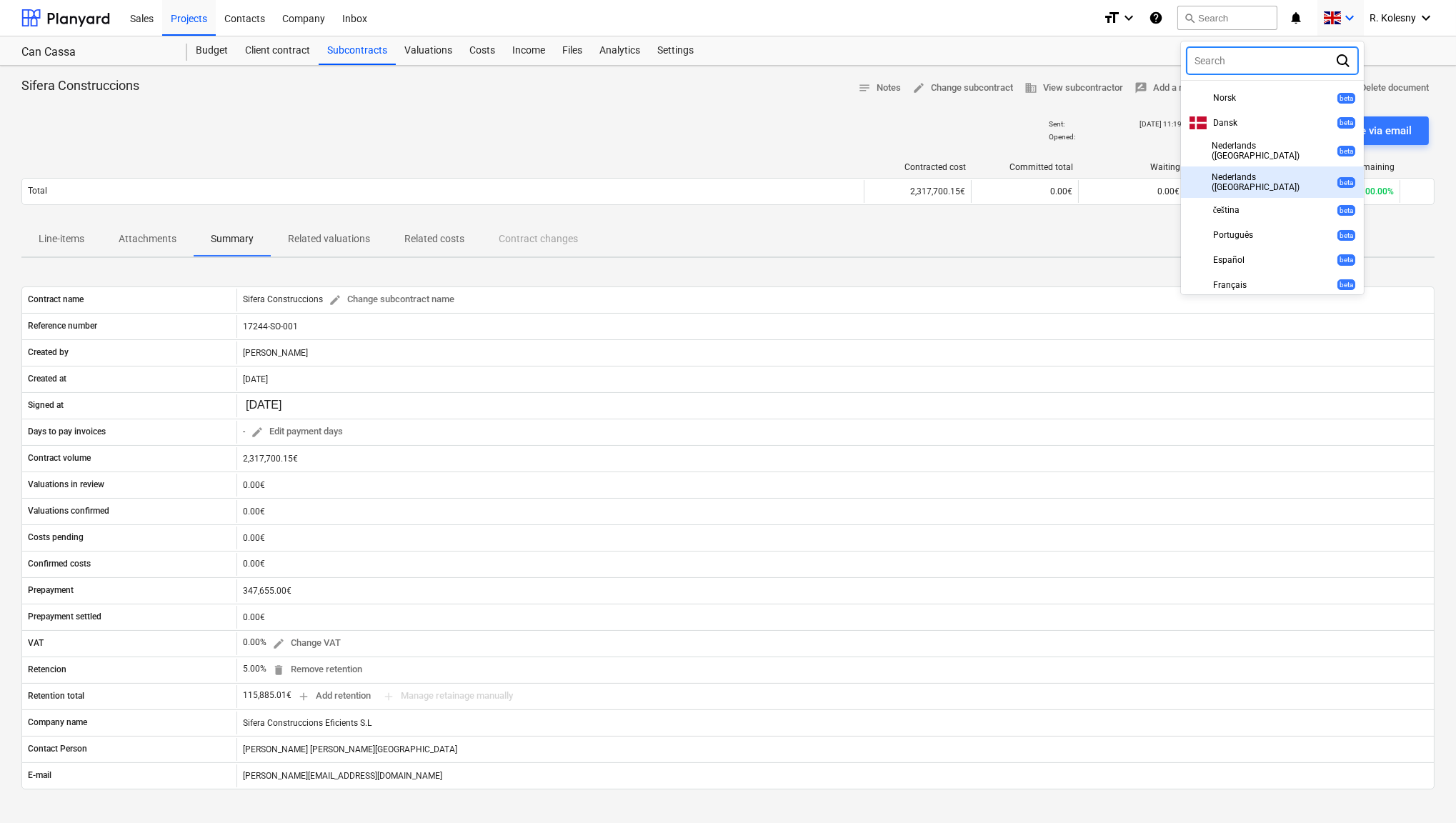
scroll to position [232, 0]
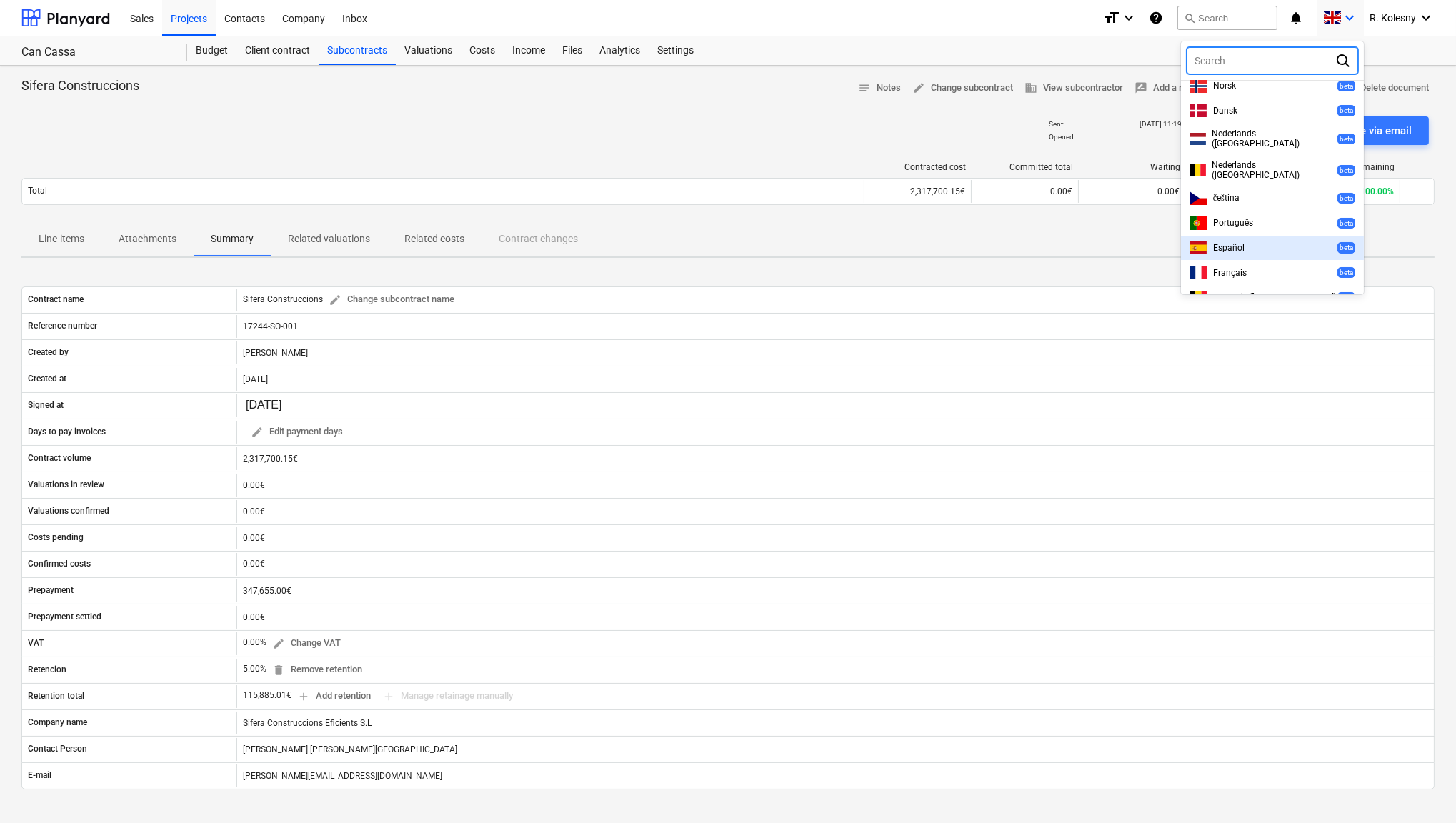
click at [1231, 243] on span "Español" at bounding box center [1229, 248] width 32 height 10
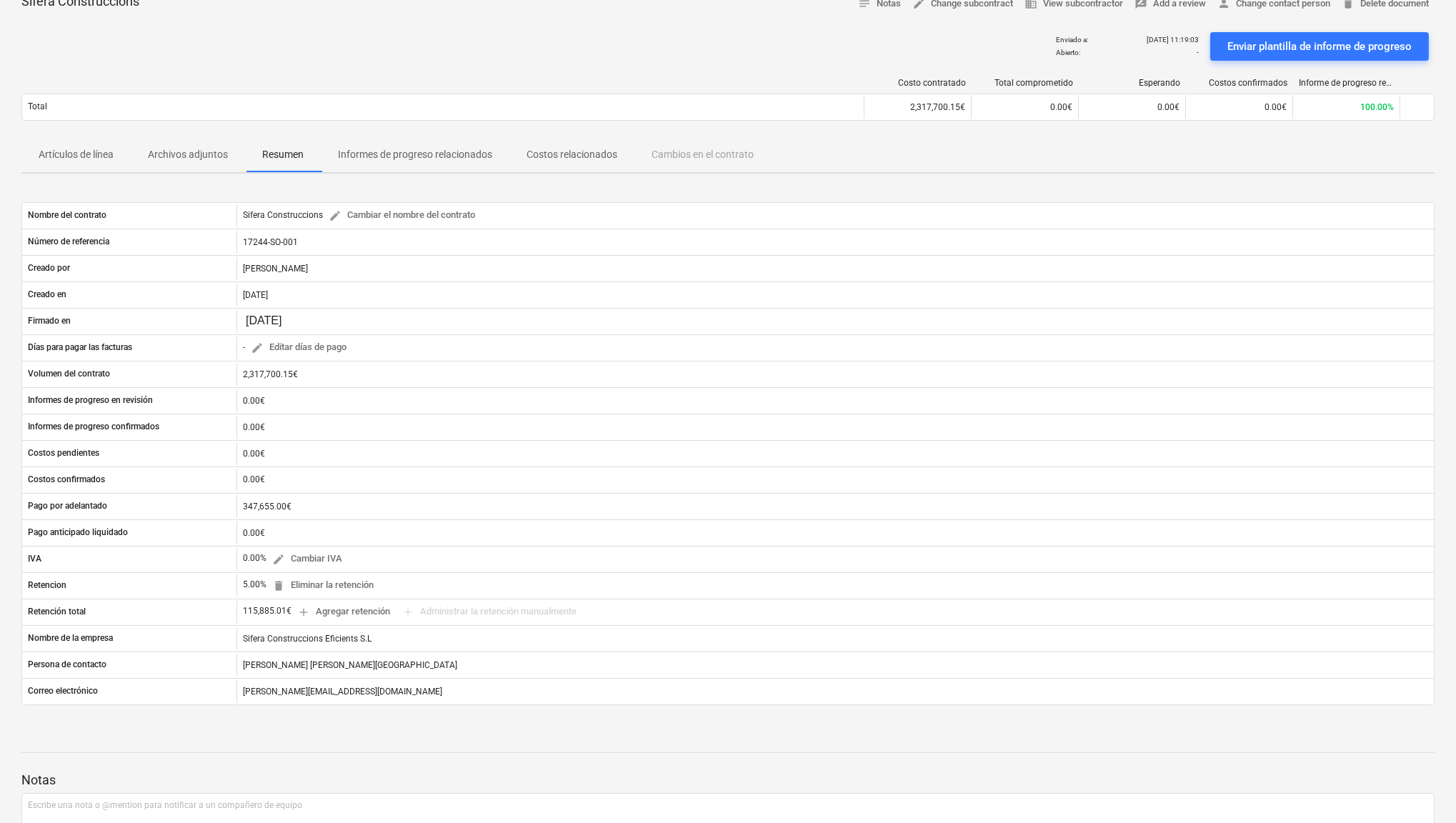
scroll to position [91, 0]
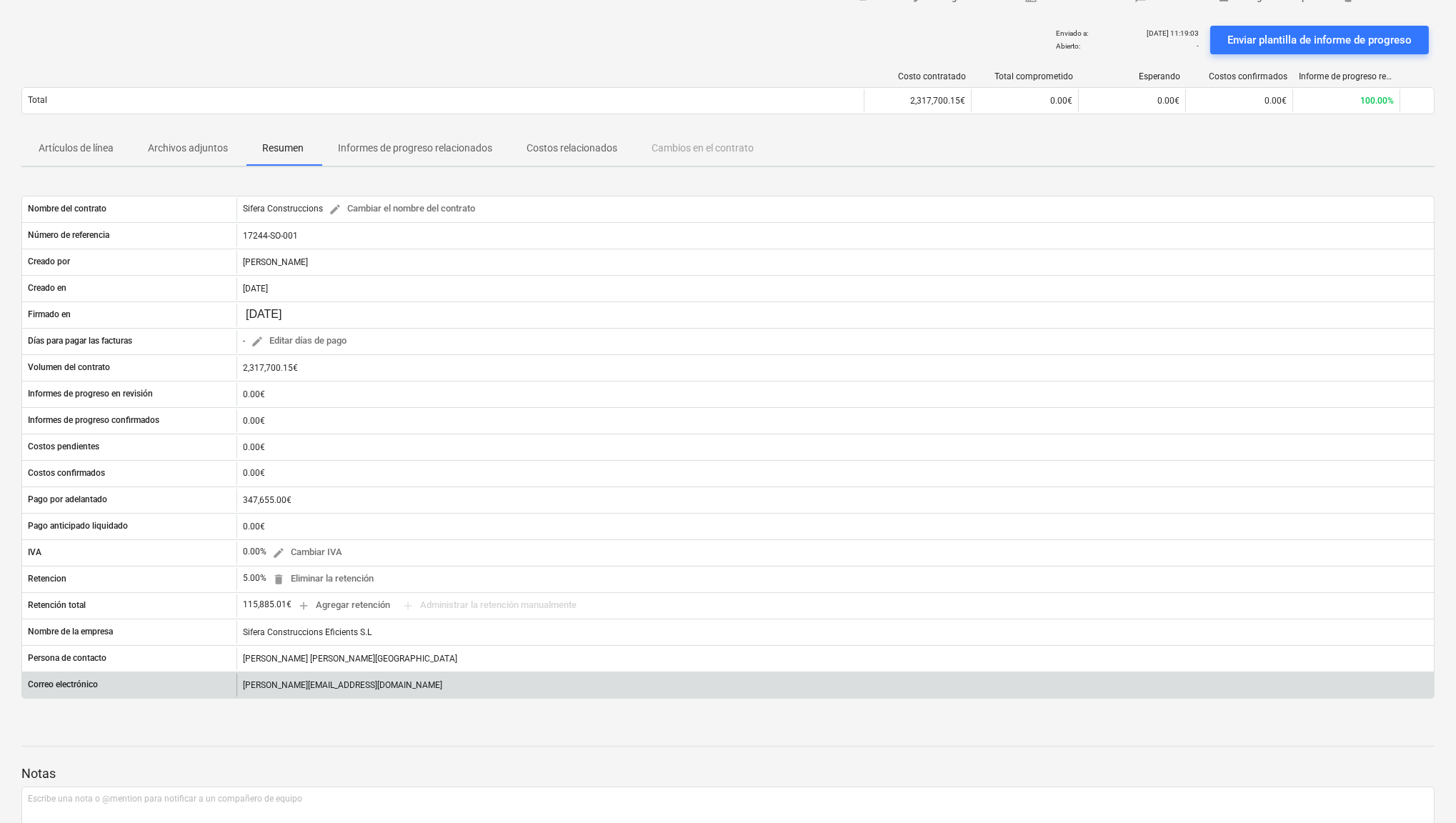
click at [285, 679] on div "[PERSON_NAME][EMAIL_ADDRESS][DOMAIN_NAME]" at bounding box center [835, 686] width 1198 height 23
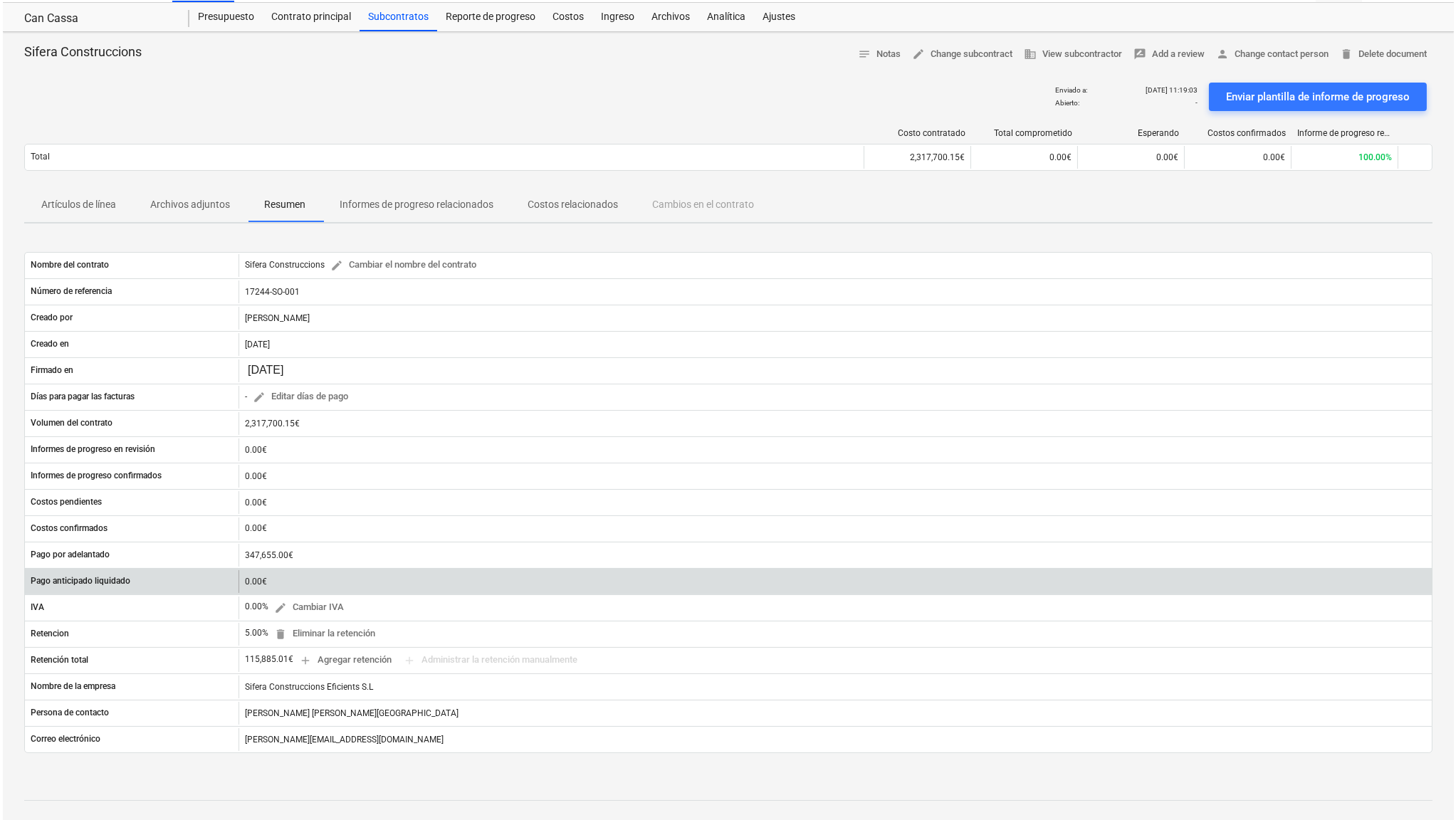
scroll to position [0, 0]
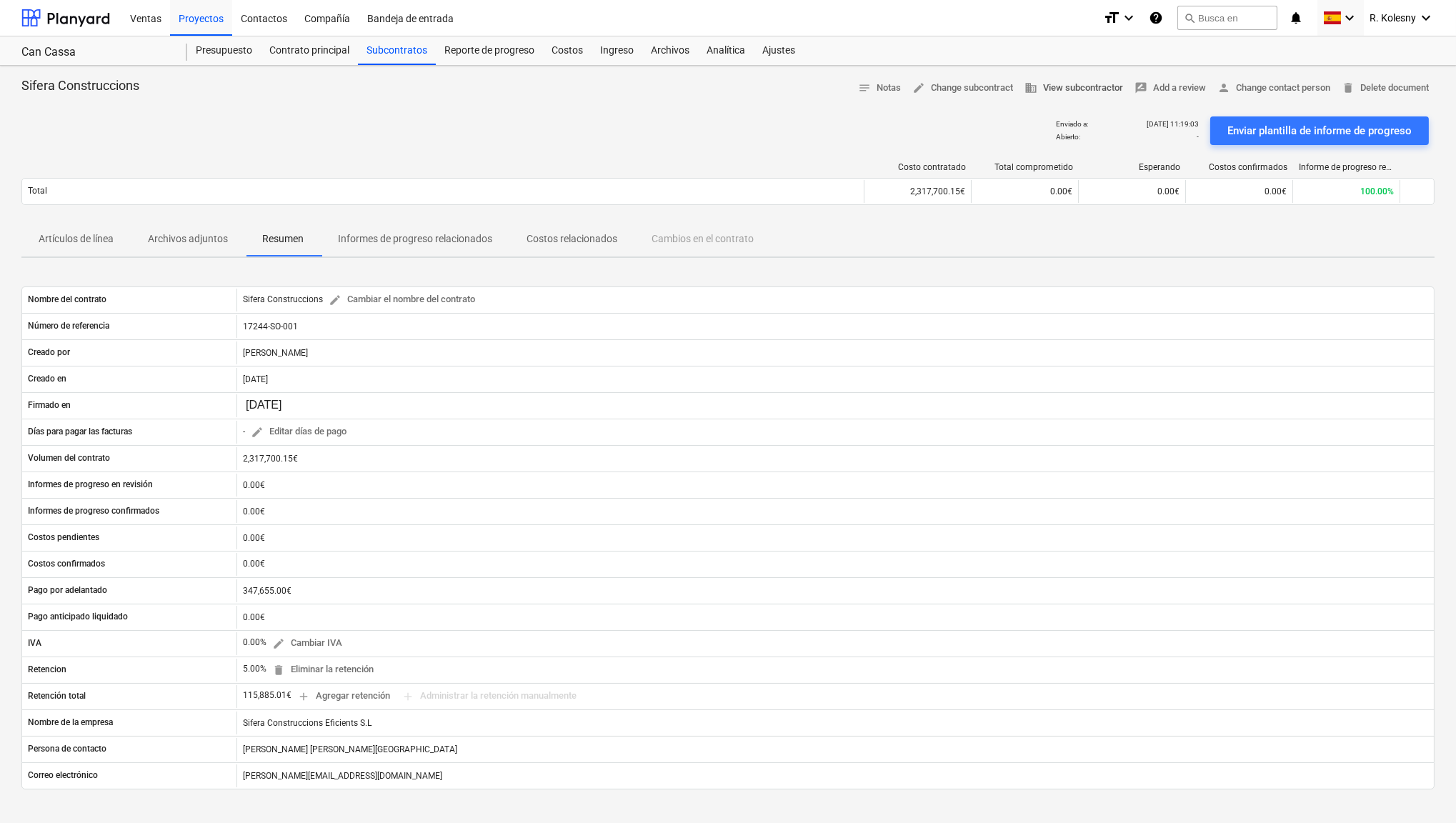
click at [1105, 90] on span "business View subcontractor" at bounding box center [1073, 88] width 99 height 17
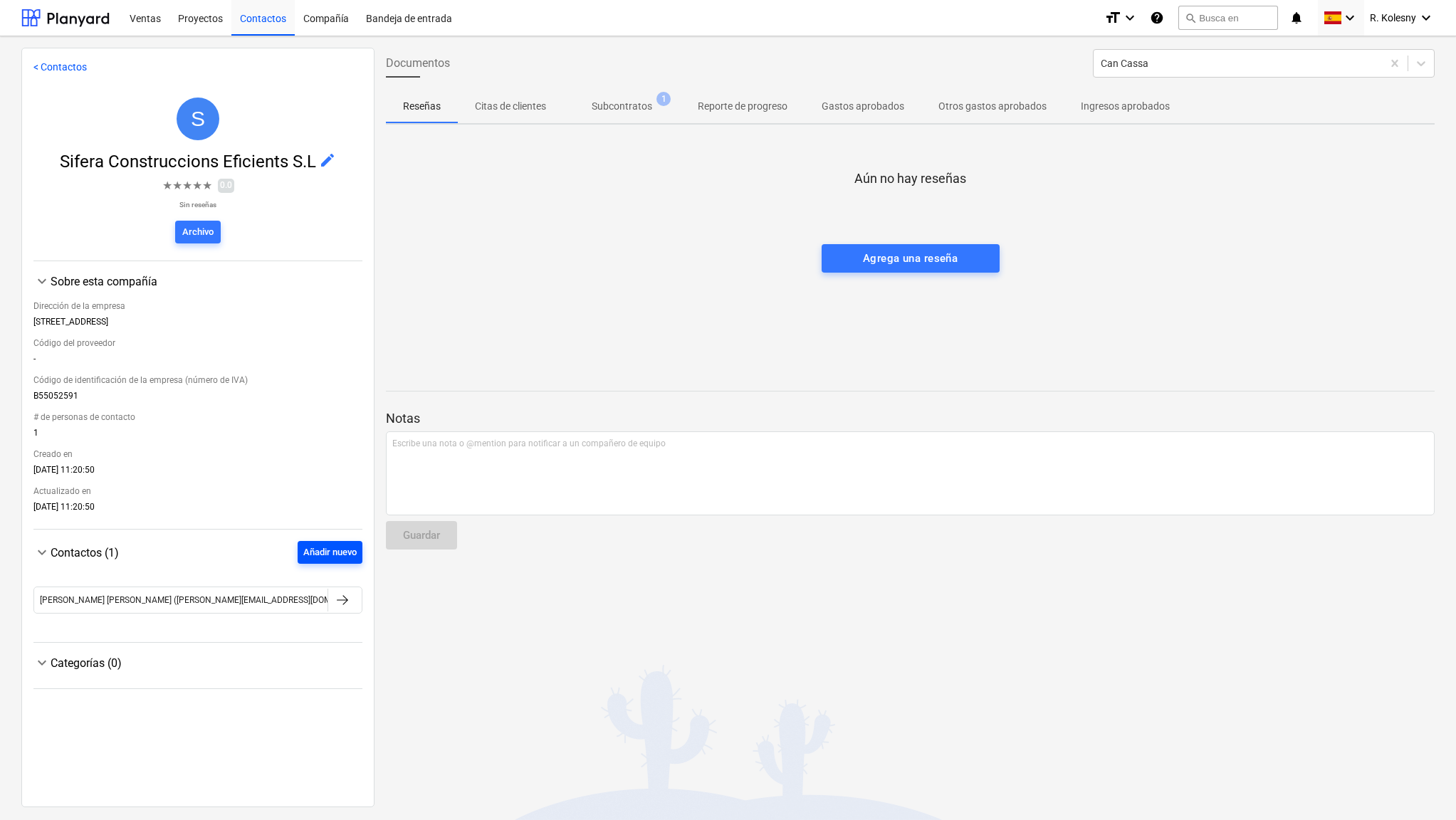
click at [328, 553] on div "Añadir nuevo" at bounding box center [330, 553] width 53 height 16
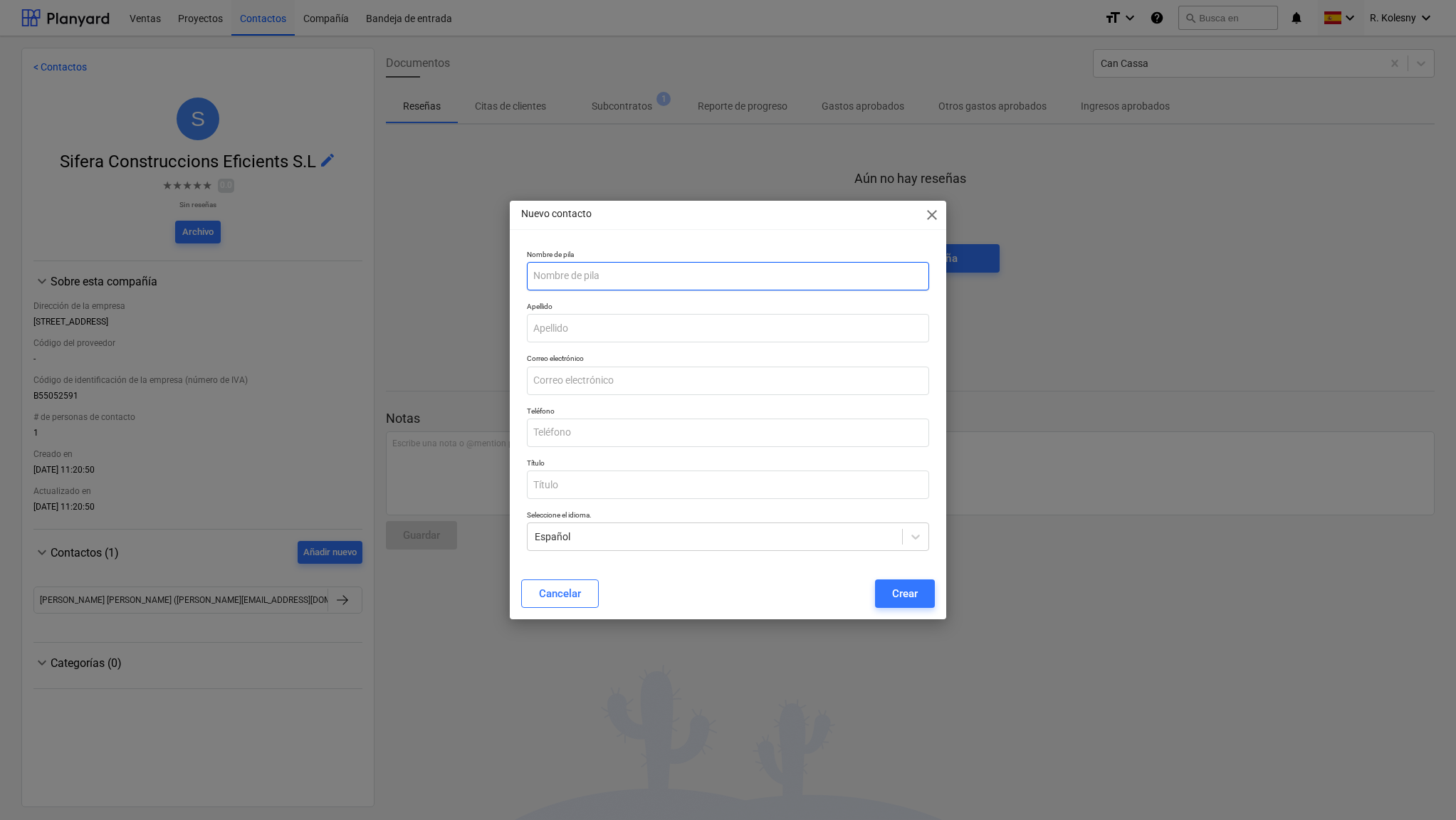
click at [609, 275] on input "text" at bounding box center [728, 277] width 403 height 29
type input "[PERSON_NAME]"
type input "k"
type input "Kolesny"
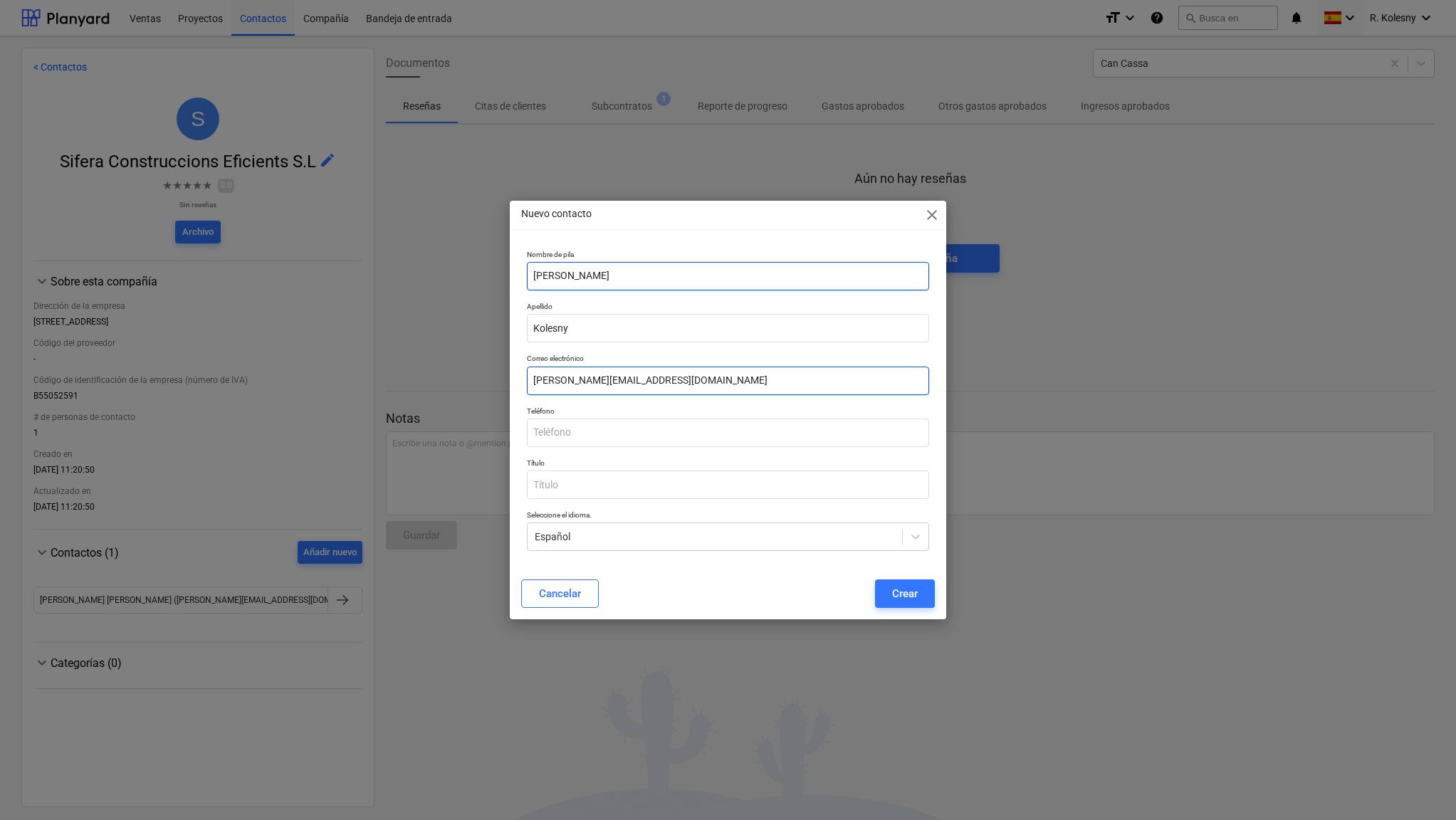
type input "[PERSON_NAME][EMAIL_ADDRESS][DOMAIN_NAME]"
click at [903, 594] on div "Crear" at bounding box center [905, 593] width 26 height 19
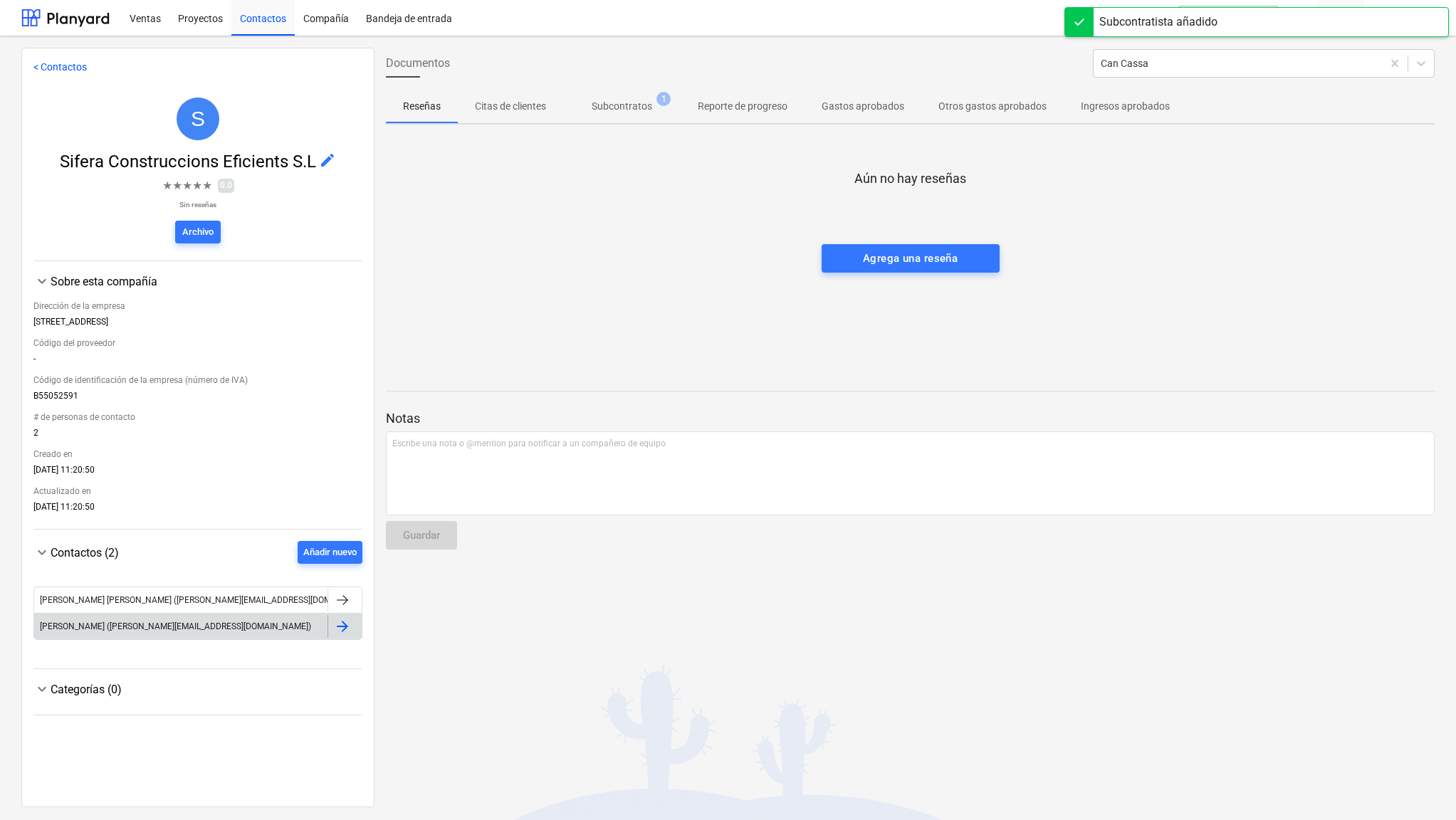
click at [338, 626] on div at bounding box center [343, 626] width 17 height 17
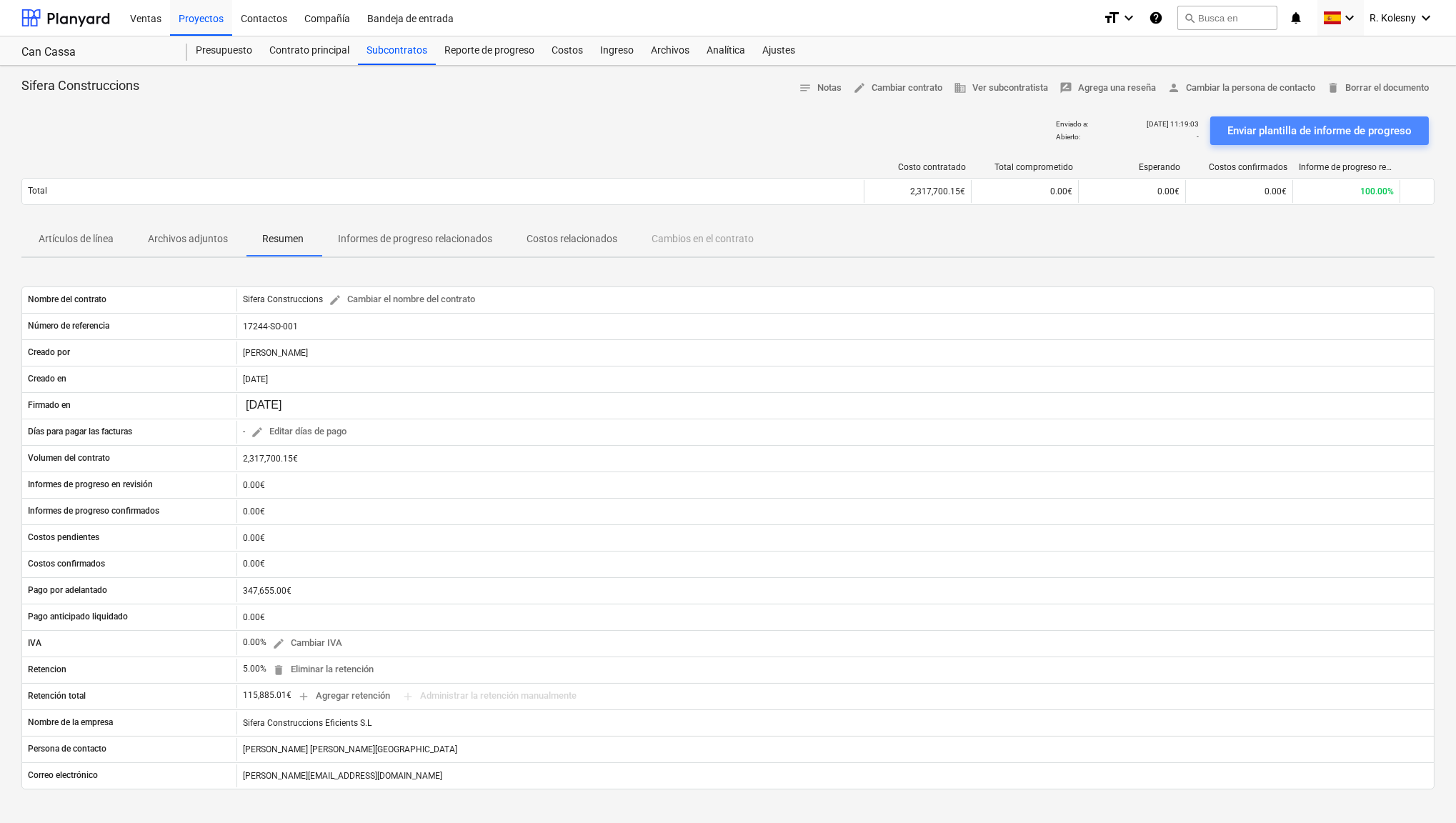
click at [1339, 127] on div "Enviar plantilla de informe de progreso" at bounding box center [1319, 131] width 184 height 19
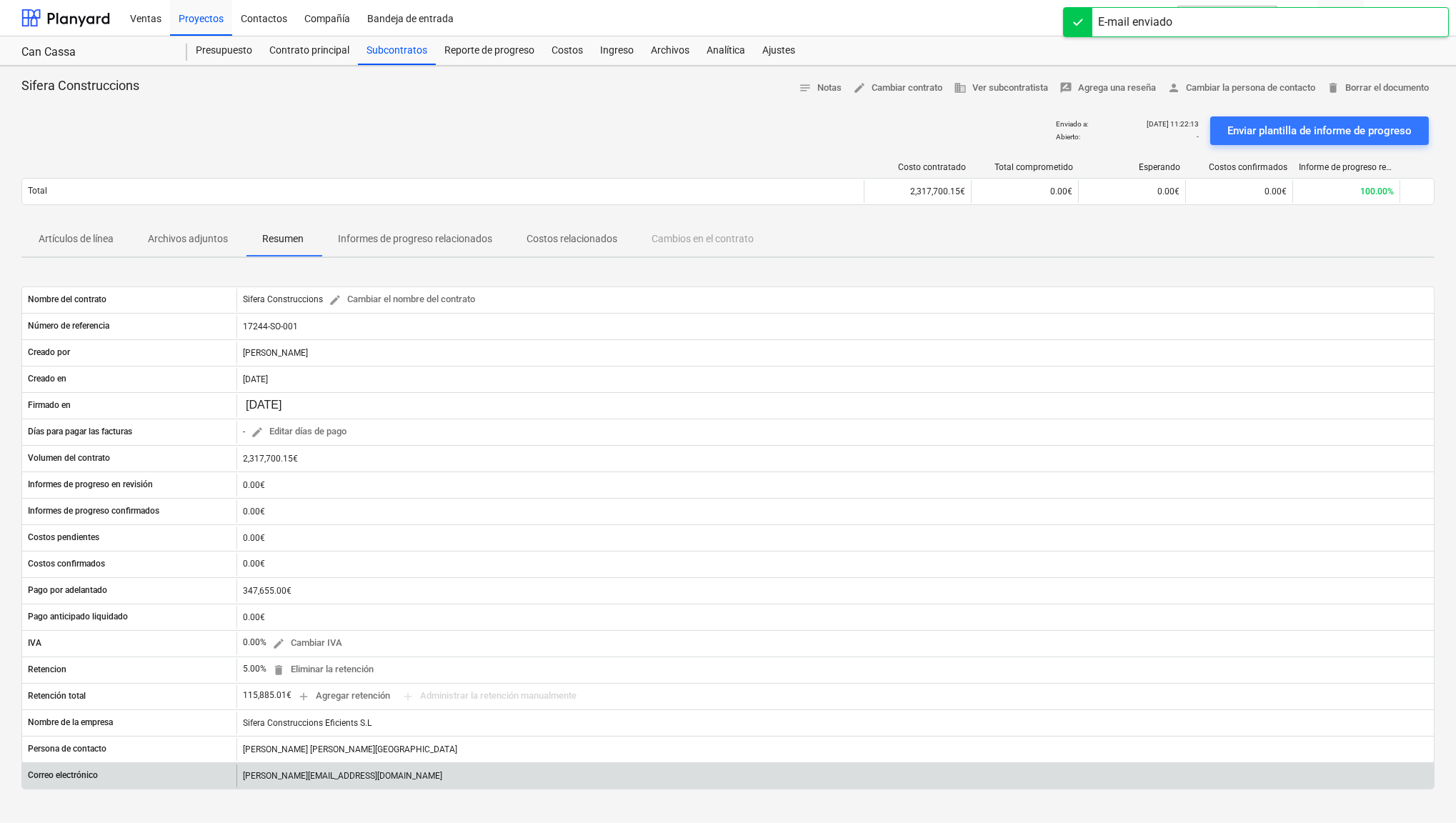
click at [312, 772] on div "[PERSON_NAME][EMAIL_ADDRESS][DOMAIN_NAME]" at bounding box center [835, 776] width 1198 height 23
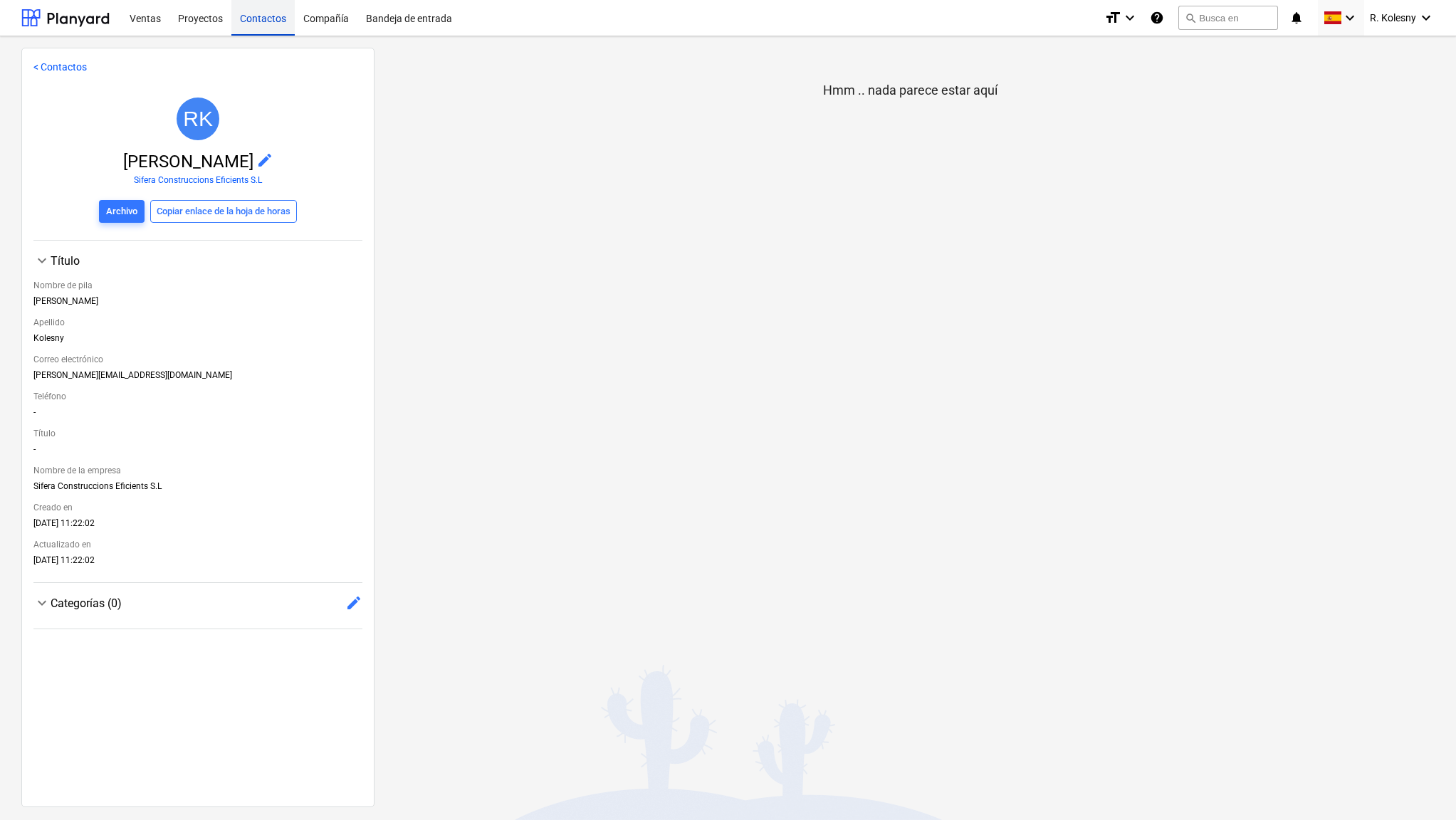
click at [265, 22] on div "Contactos" at bounding box center [263, 17] width 63 height 37
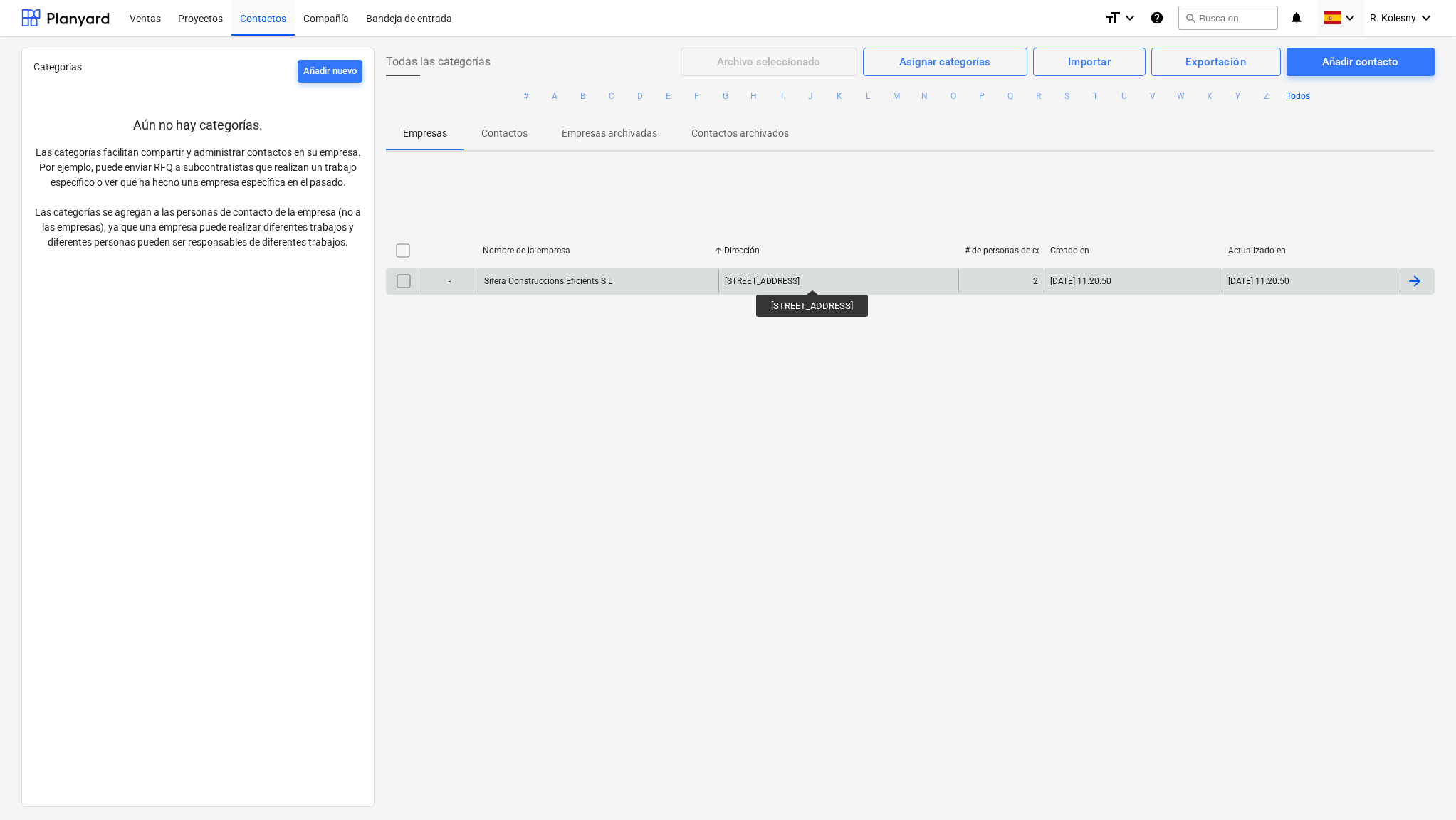
click at [799, 277] on div "[STREET_ADDRESS]" at bounding box center [762, 281] width 75 height 10
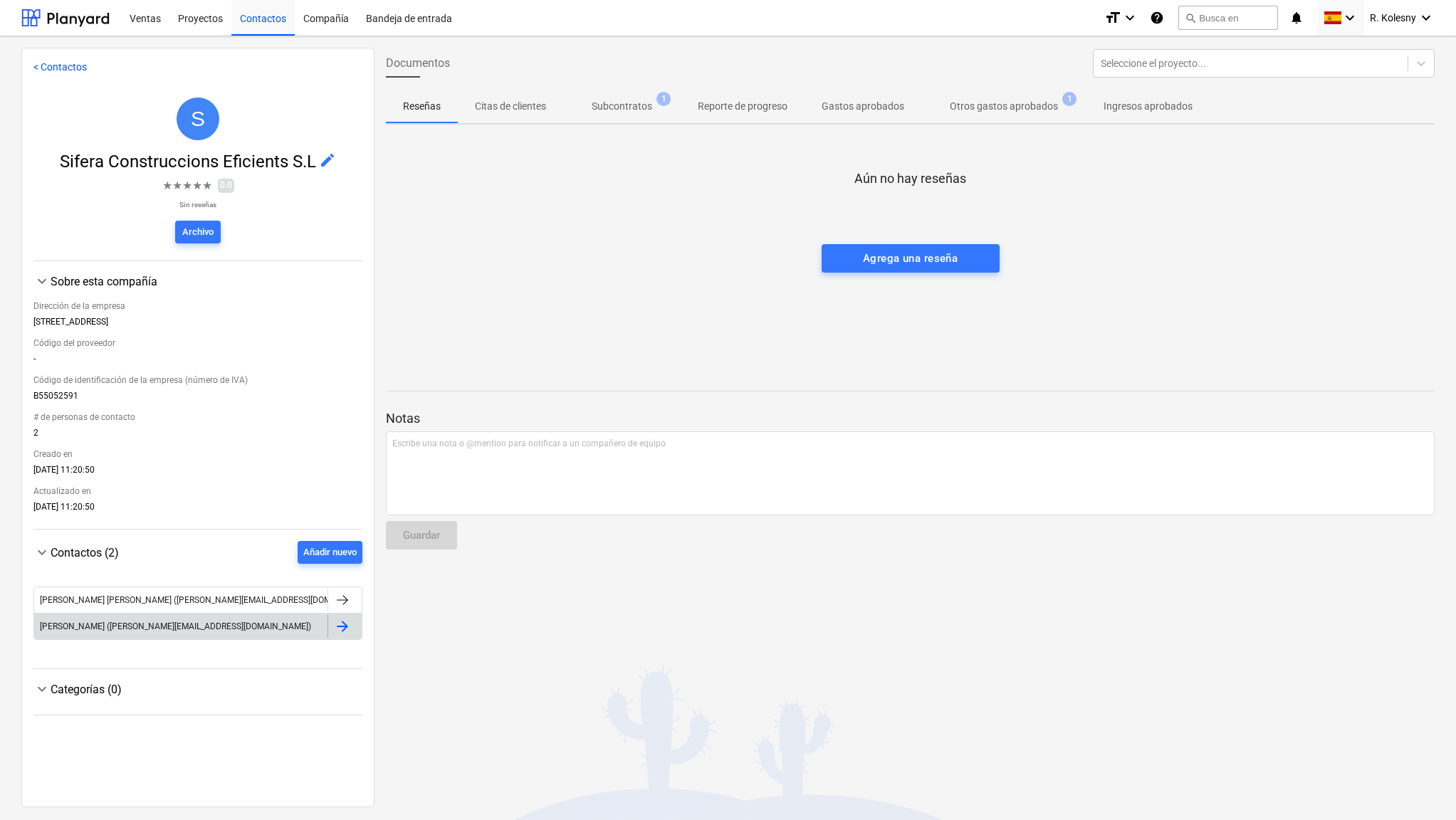
click at [195, 634] on div "[PERSON_NAME] ([PERSON_NAME][EMAIL_ADDRESS][DOMAIN_NAME])" at bounding box center [181, 626] width 293 height 23
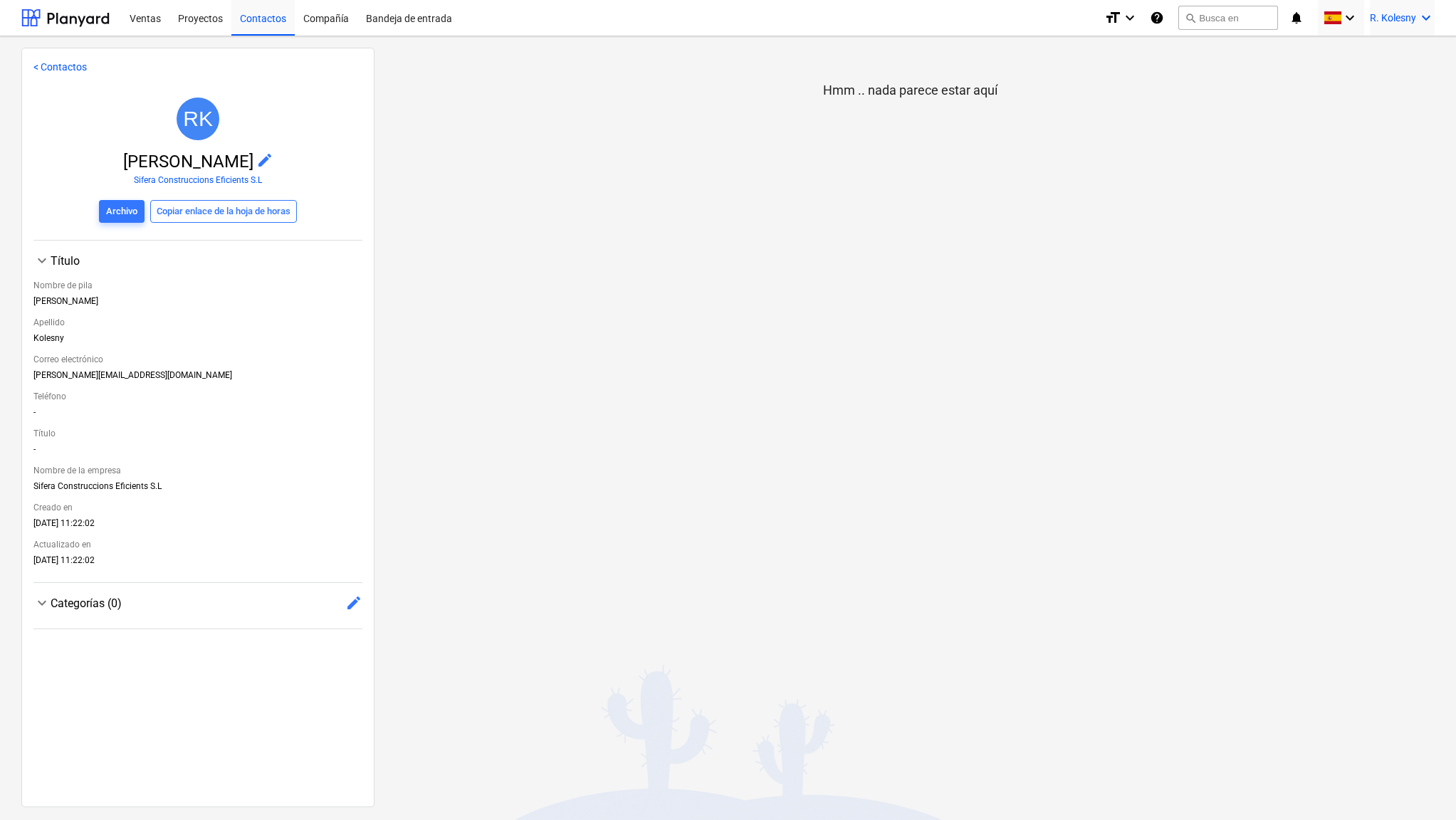
click at [1392, 19] on span "R. Kolesny" at bounding box center [1393, 18] width 47 height 11
click at [1285, 82] on div at bounding box center [728, 410] width 1456 height 820
click at [1344, 12] on icon "keyboard_arrow_down" at bounding box center [1350, 18] width 17 height 17
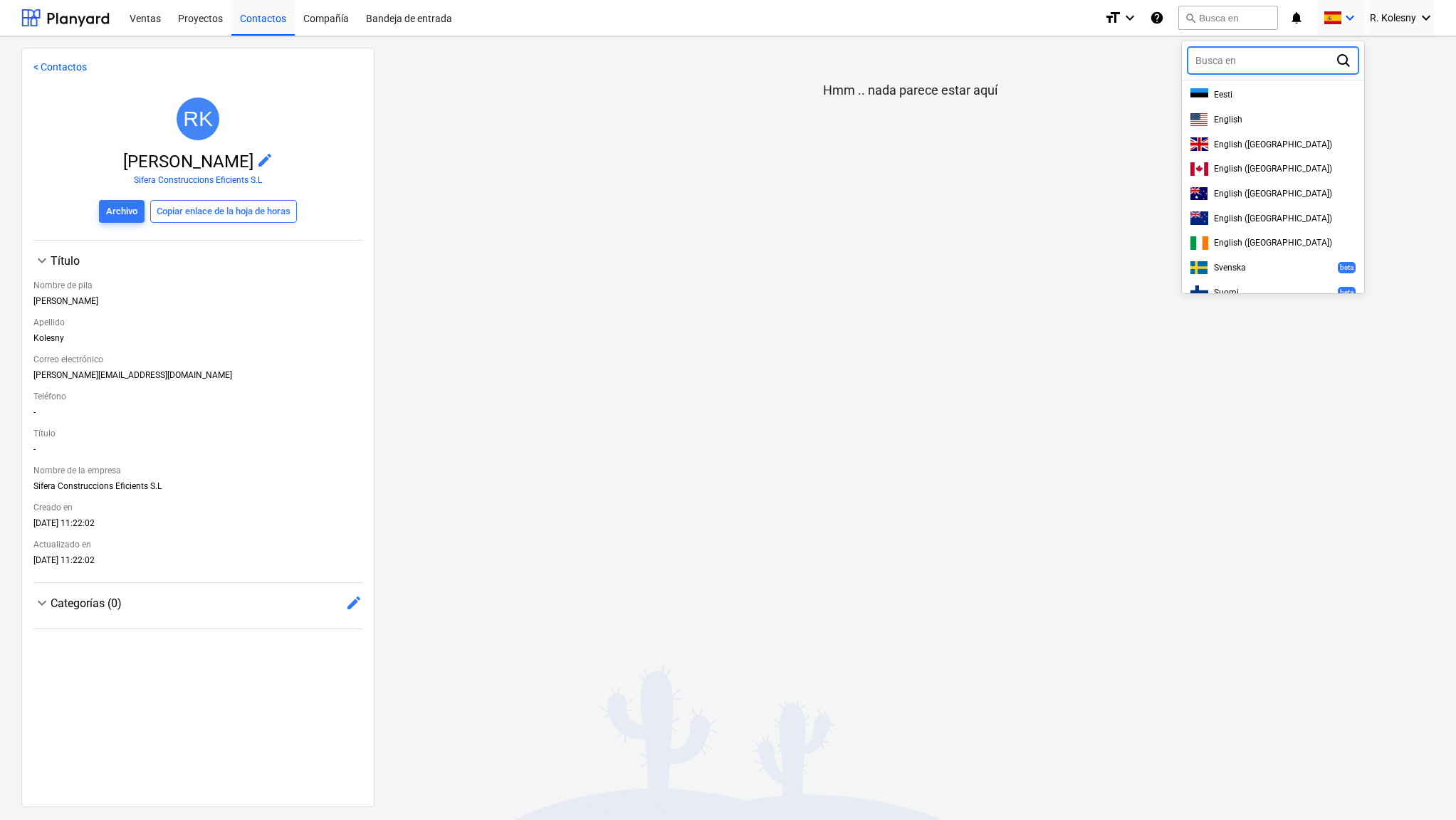
scroll to position [192, 0]
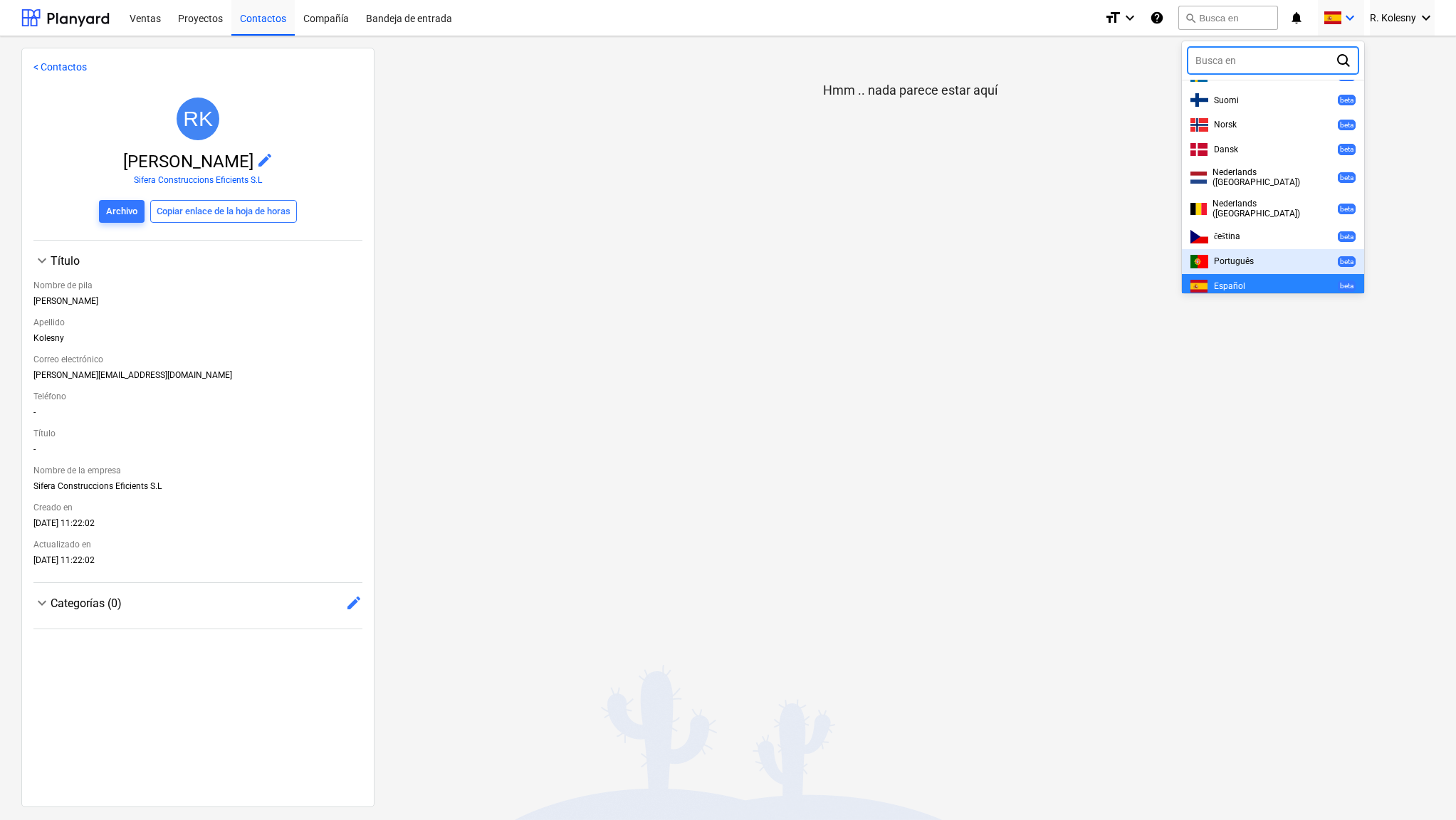
click at [1068, 287] on div at bounding box center [728, 410] width 1456 height 820
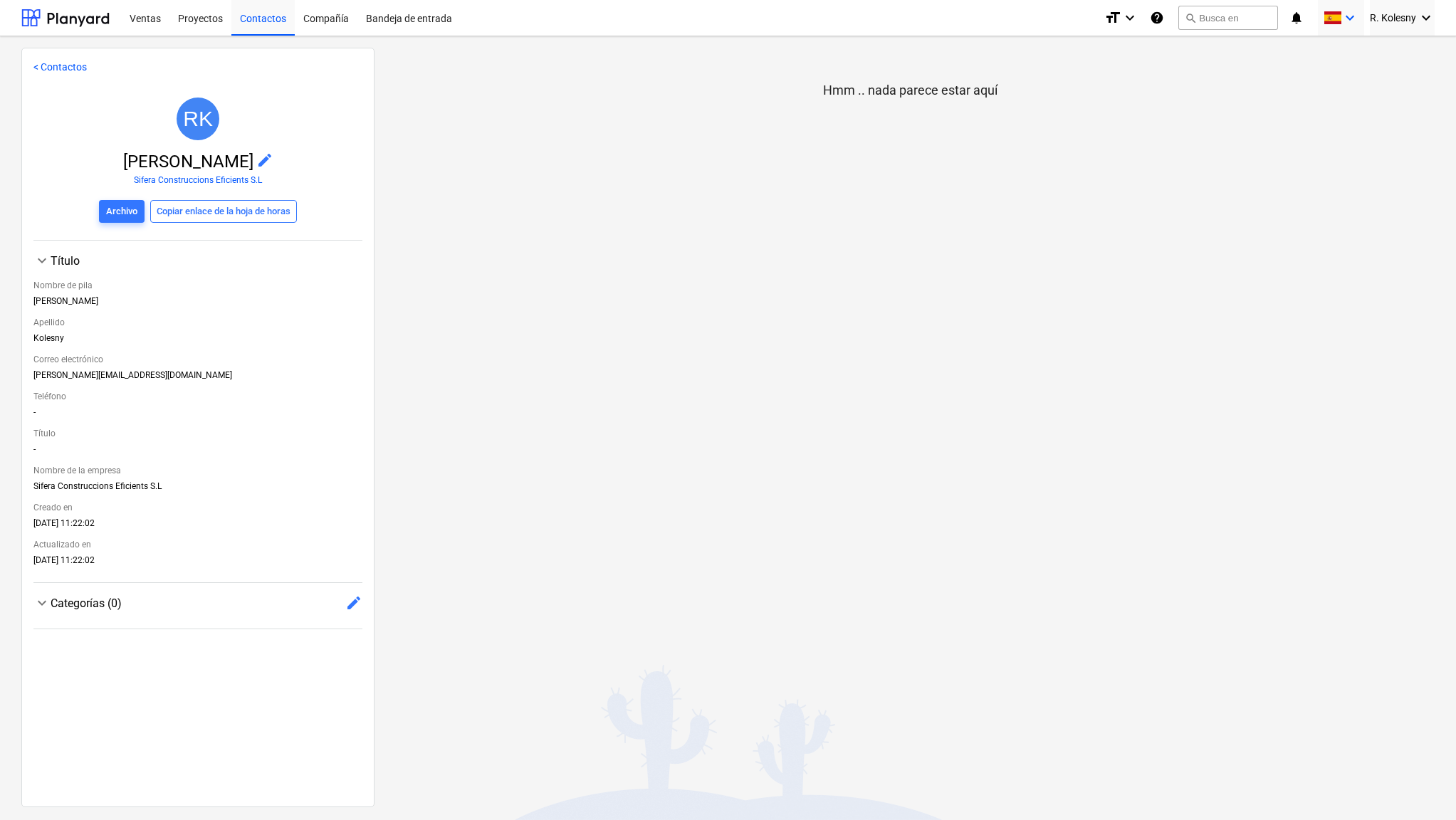
click at [1338, 15] on span at bounding box center [1332, 18] width 18 height 14
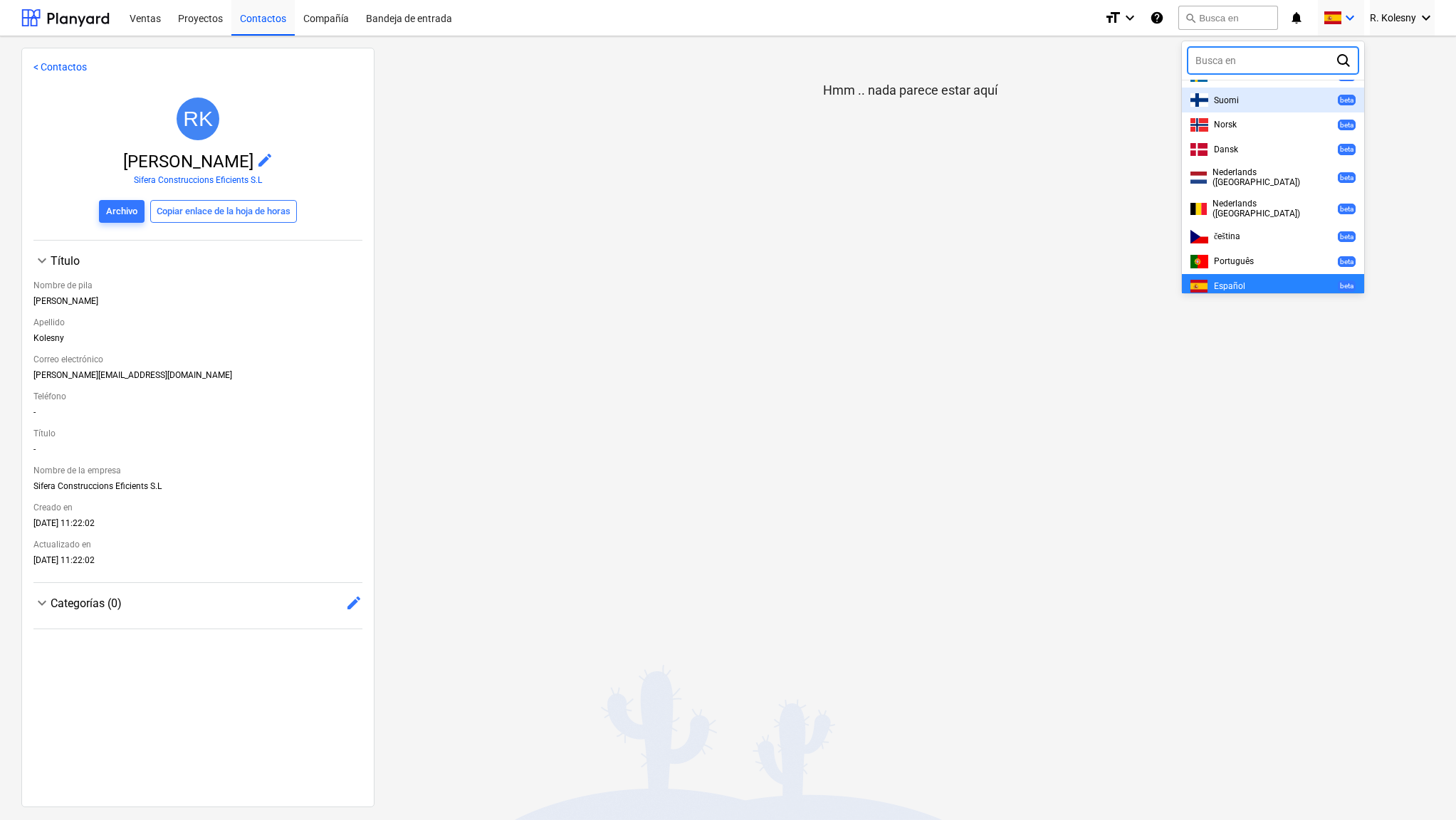
click at [1075, 166] on div at bounding box center [728, 410] width 1456 height 820
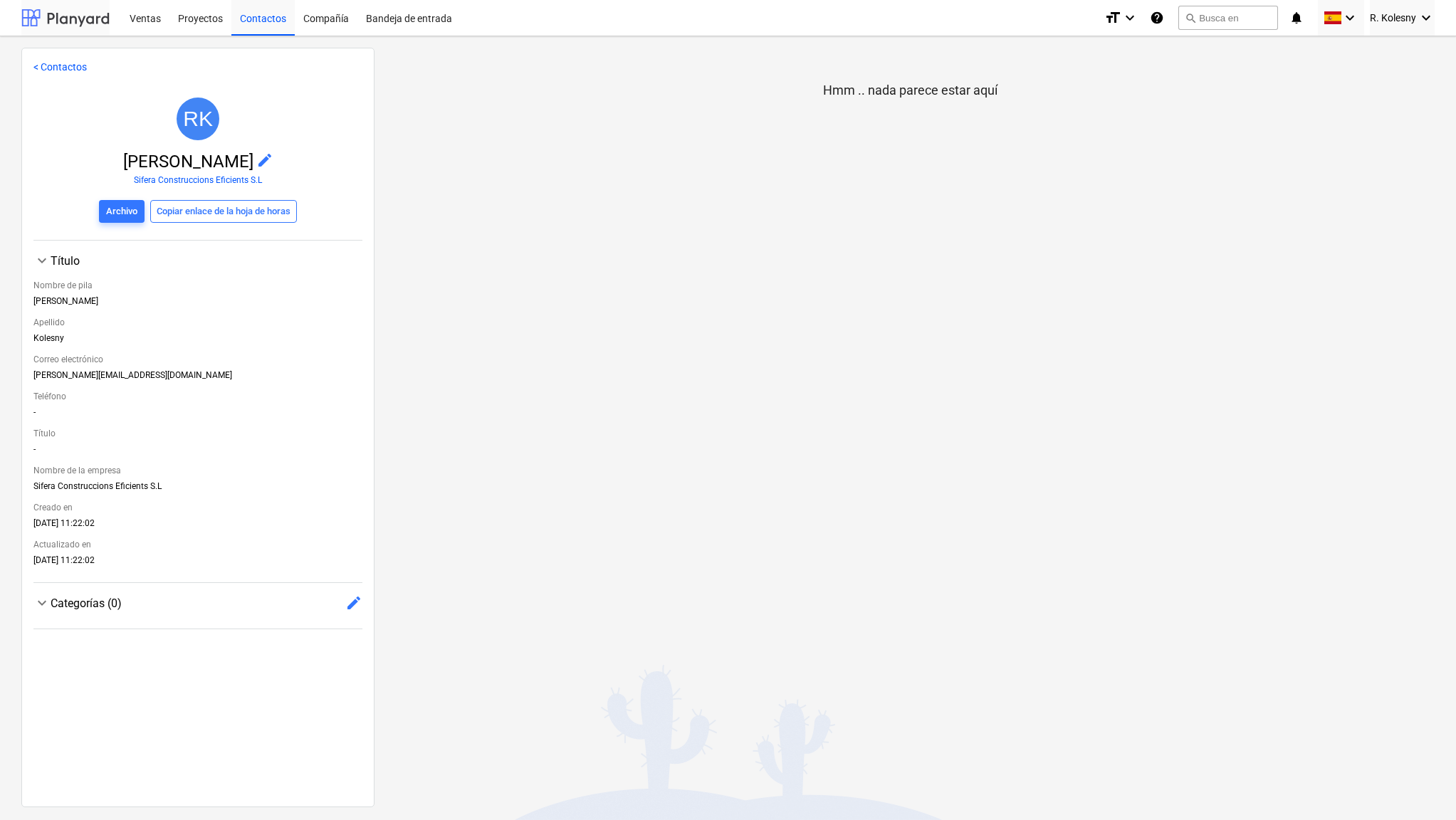
click at [73, 21] on div at bounding box center [65, 18] width 88 height 36
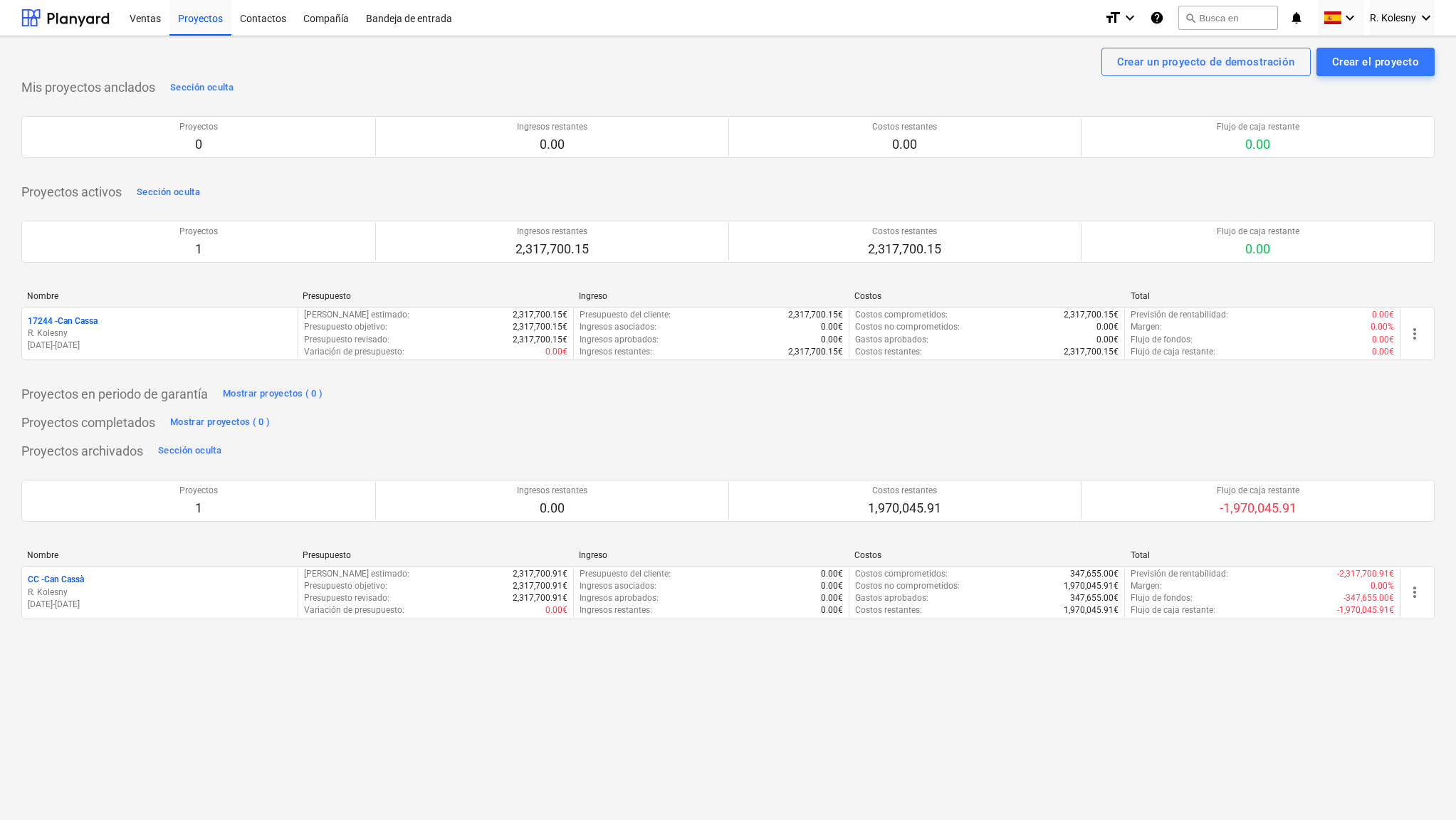
click at [1110, 196] on div "Proyectos activos Sección oculta Proyectos 1 Ingresos restantes 2,317,700.15 Co…" at bounding box center [728, 279] width 1414 height 196
